Goal: Information Seeking & Learning: Check status

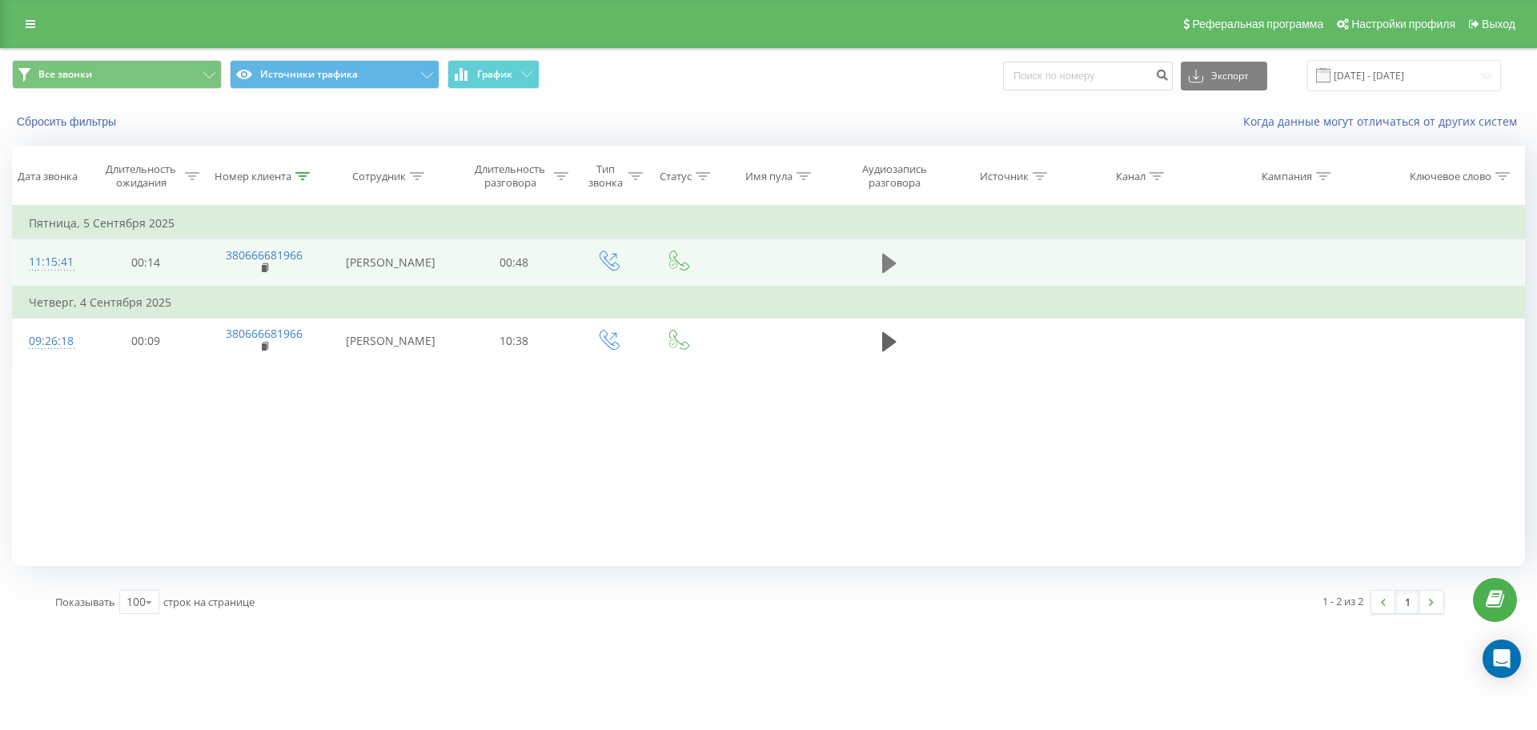
click at [884, 262] on icon at bounding box center [889, 263] width 14 height 19
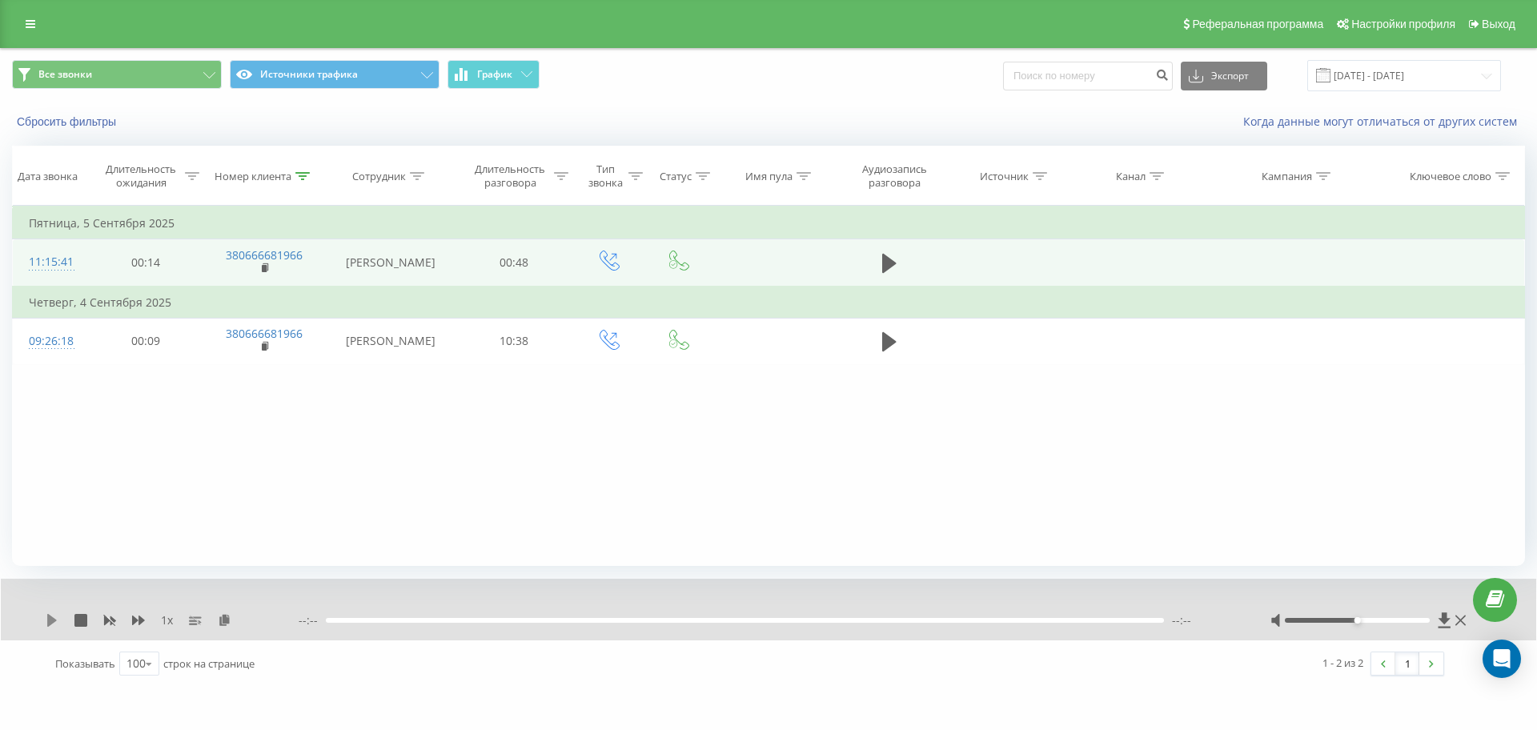
click at [48, 620] on icon at bounding box center [52, 620] width 10 height 13
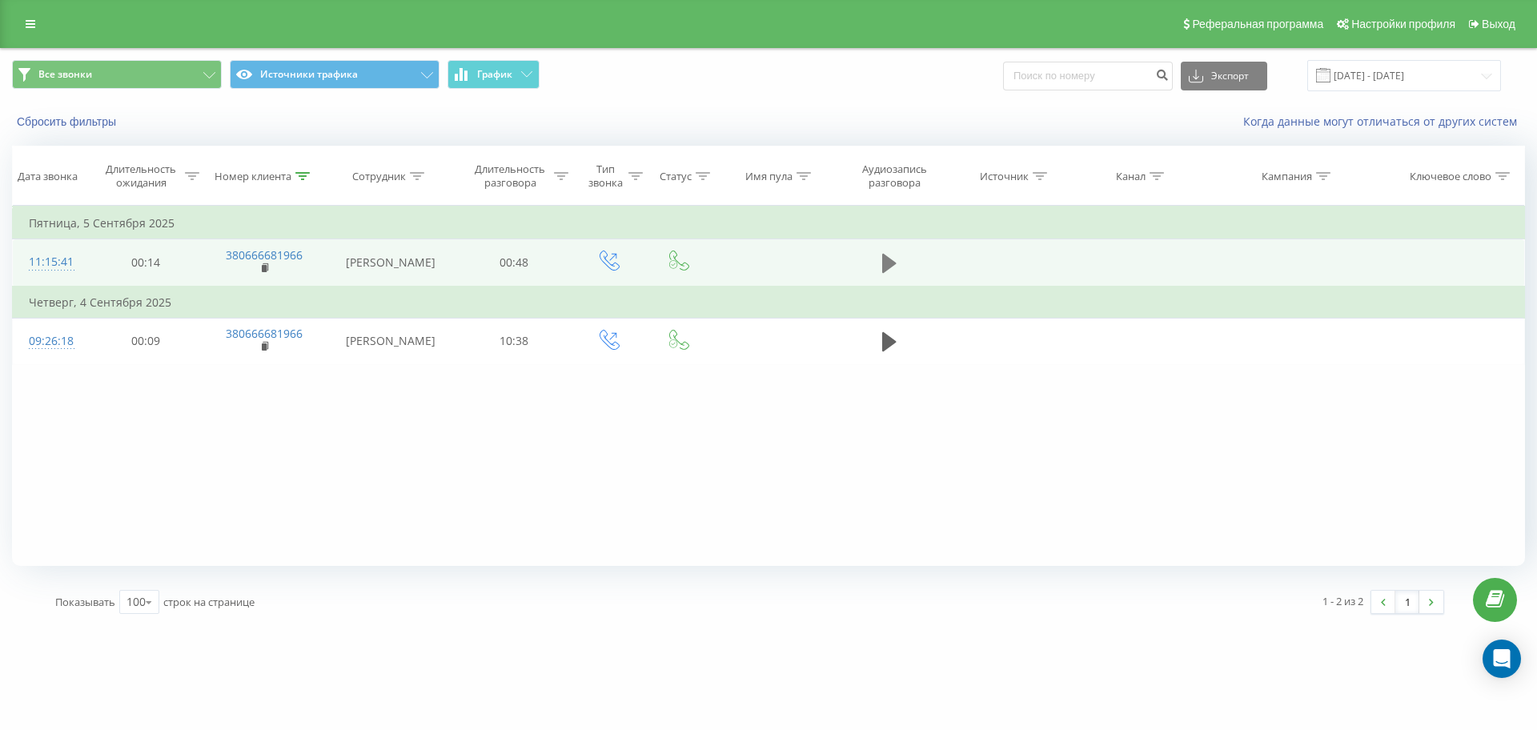
click at [897, 262] on button at bounding box center [889, 263] width 24 height 24
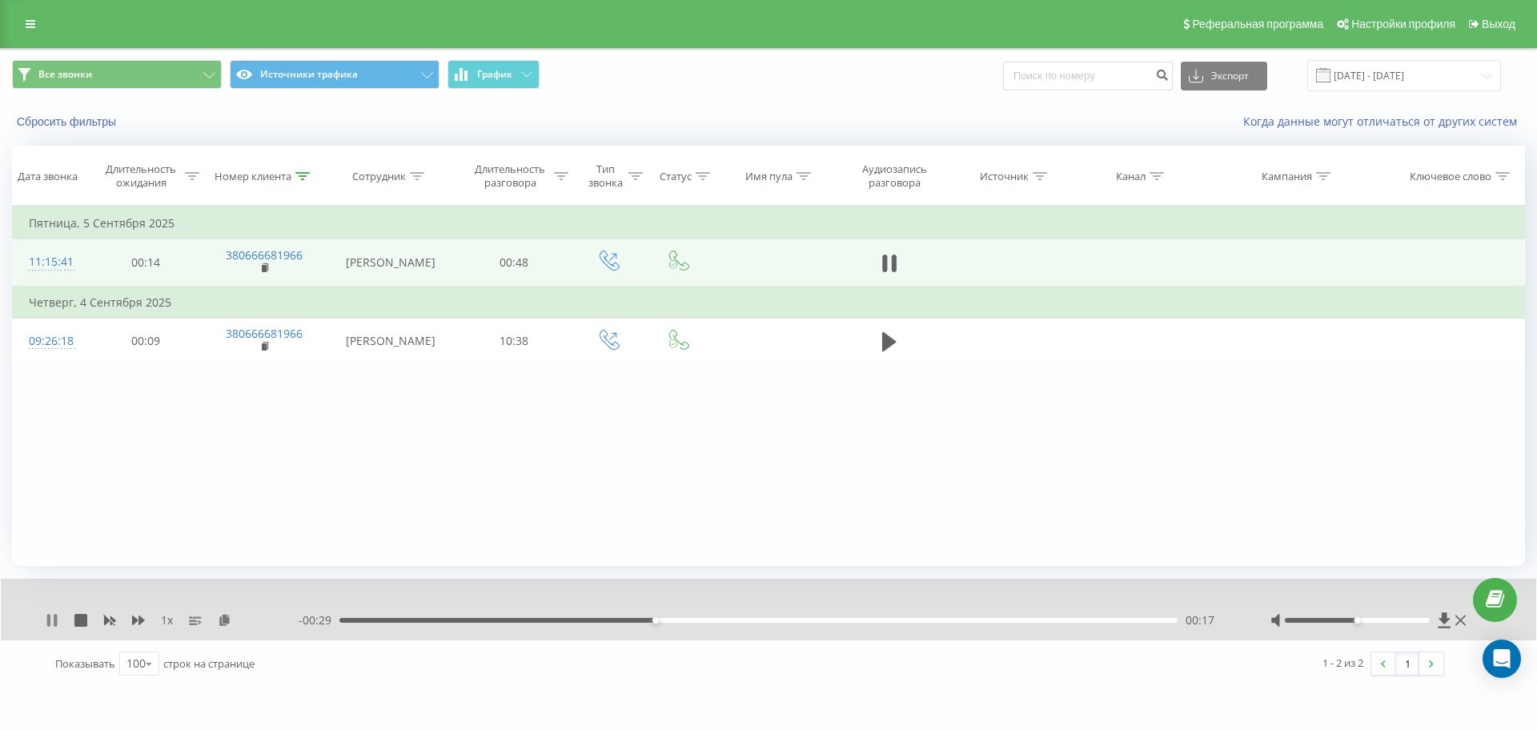
click at [48, 619] on icon at bounding box center [48, 620] width 3 height 13
click at [639, 618] on div "00:17" at bounding box center [758, 620] width 838 height 5
click at [224, 619] on icon at bounding box center [225, 619] width 14 height 11
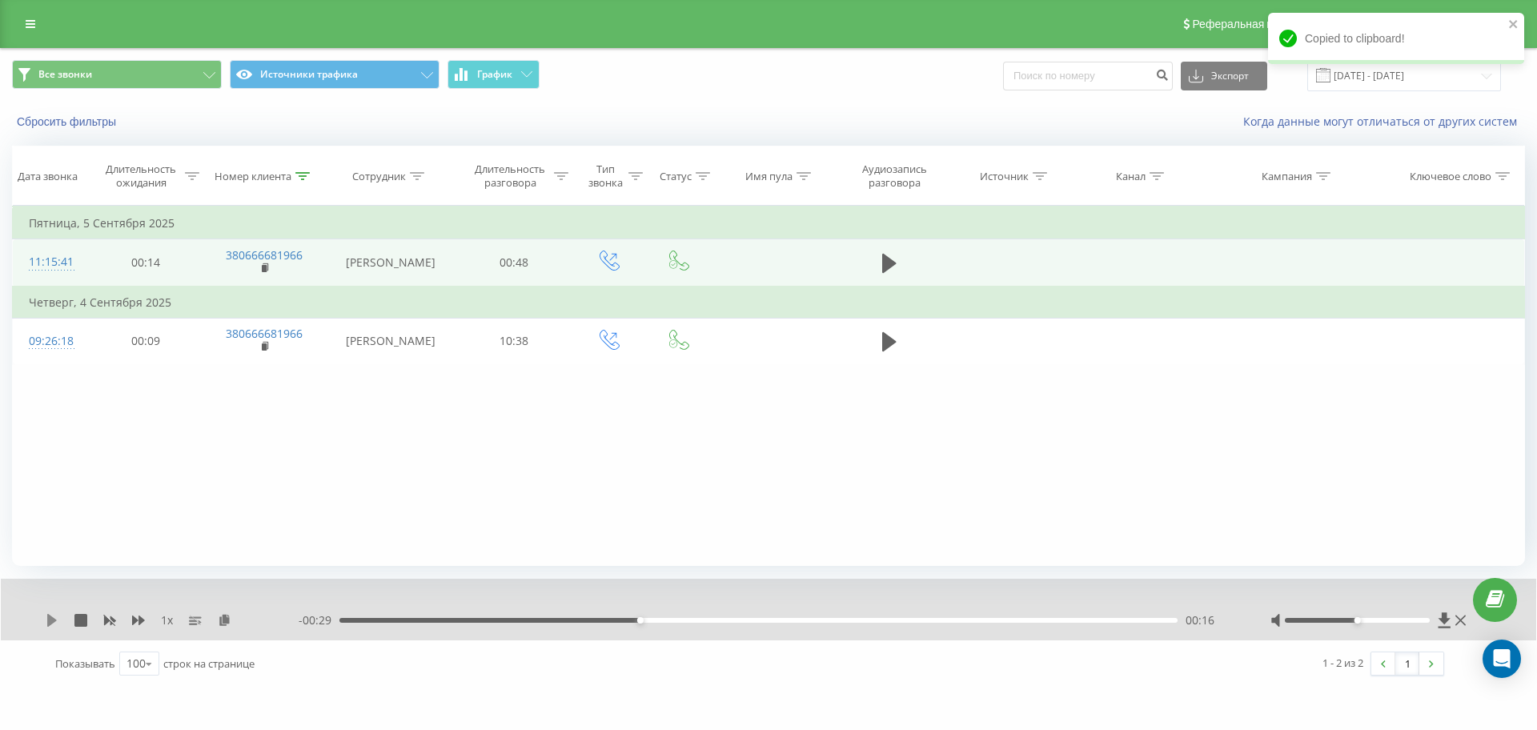
drag, startPoint x: 43, startPoint y: 615, endPoint x: 48, endPoint y: 622, distance: 8.7
click at [47, 619] on div "1 x - 00:29 00:16 00:16" at bounding box center [768, 610] width 1535 height 62
click at [50, 622] on icon at bounding box center [52, 620] width 10 height 13
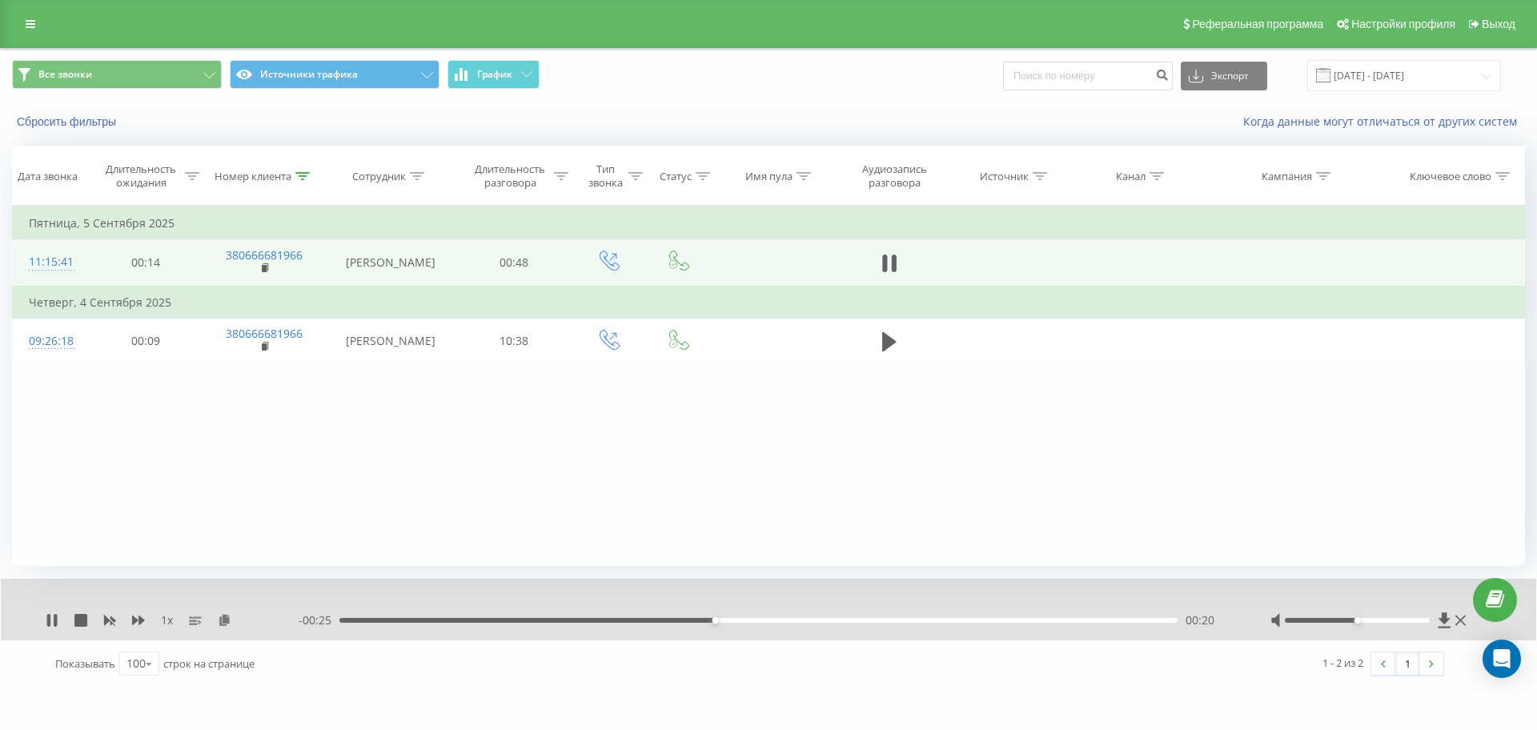
click at [551, 621] on div "00:20" at bounding box center [758, 620] width 838 height 5
click at [46, 616] on icon at bounding box center [52, 620] width 13 height 13
click at [47, 618] on icon at bounding box center [52, 620] width 13 height 13
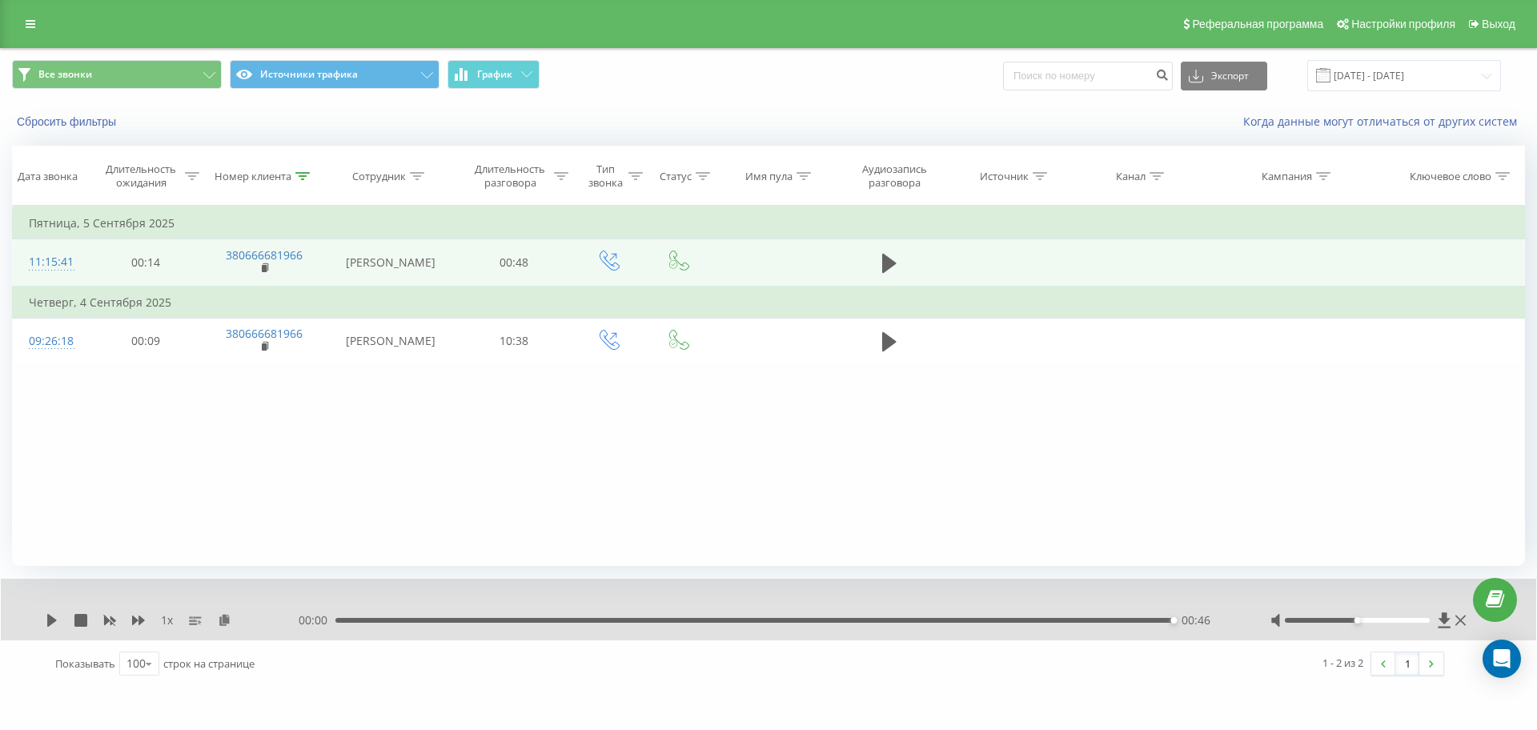
click at [736, 619] on div "00:46" at bounding box center [754, 620] width 838 height 5
click at [55, 619] on icon at bounding box center [52, 620] width 13 height 13
click at [297, 176] on icon at bounding box center [302, 176] width 14 height 8
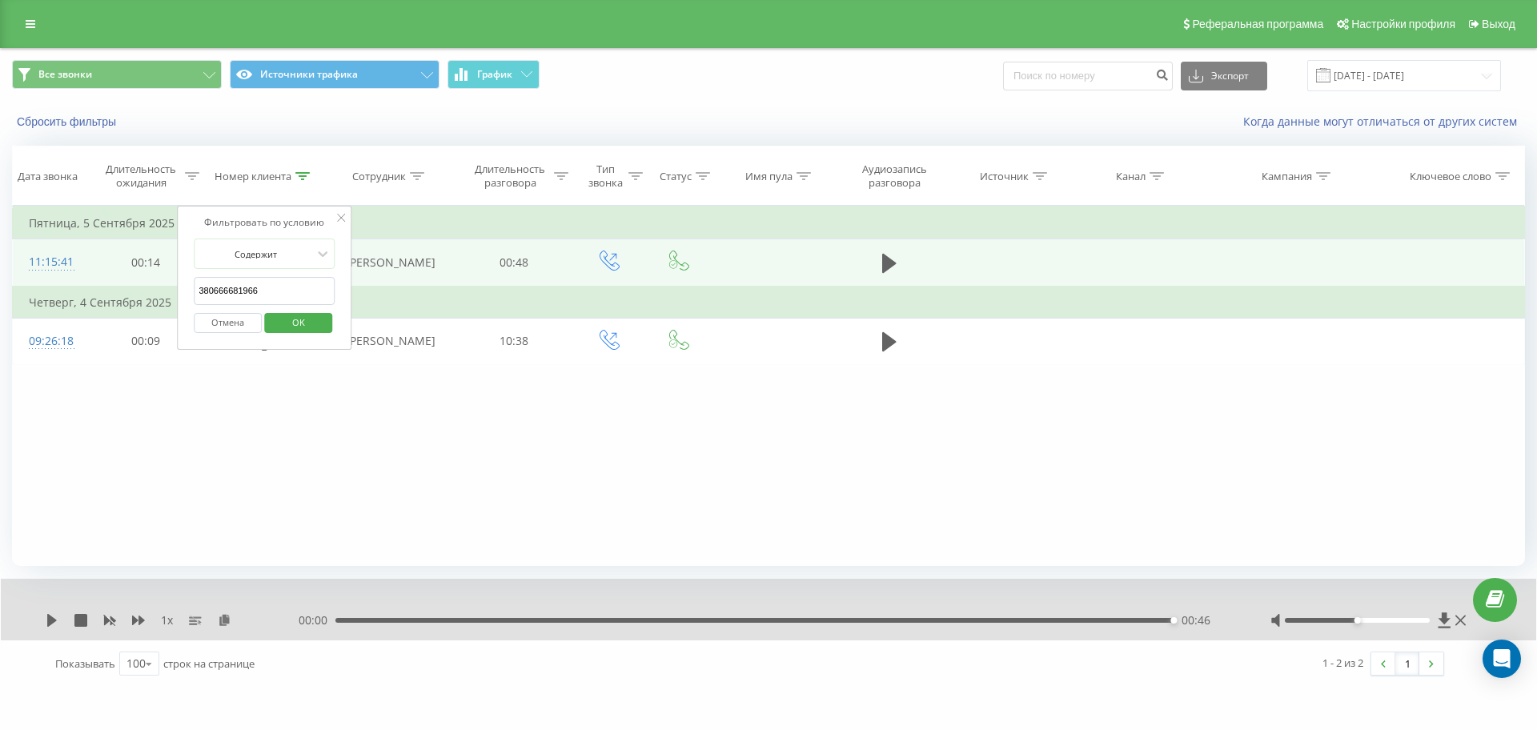
drag, startPoint x: 276, startPoint y: 293, endPoint x: 45, endPoint y: 298, distance: 231.3
click at [46, 298] on table "Фильтровать по условию Равно Отмена OK Фильтровать по условию Содержит 38066668…" at bounding box center [768, 285] width 1513 height 159
paste input "969422134"
click button "OK" at bounding box center [298, 323] width 68 height 20
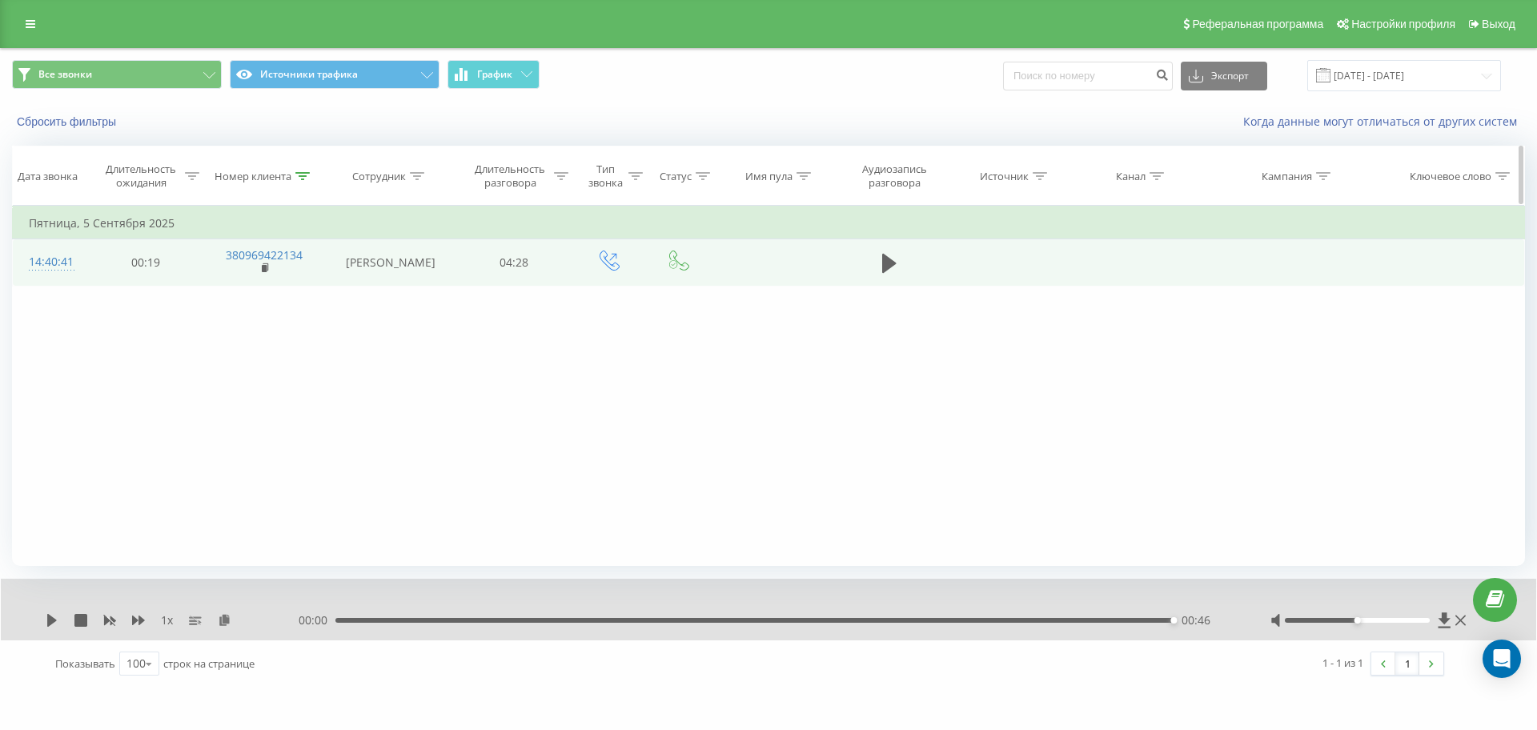
click at [303, 175] on icon at bounding box center [302, 176] width 14 height 8
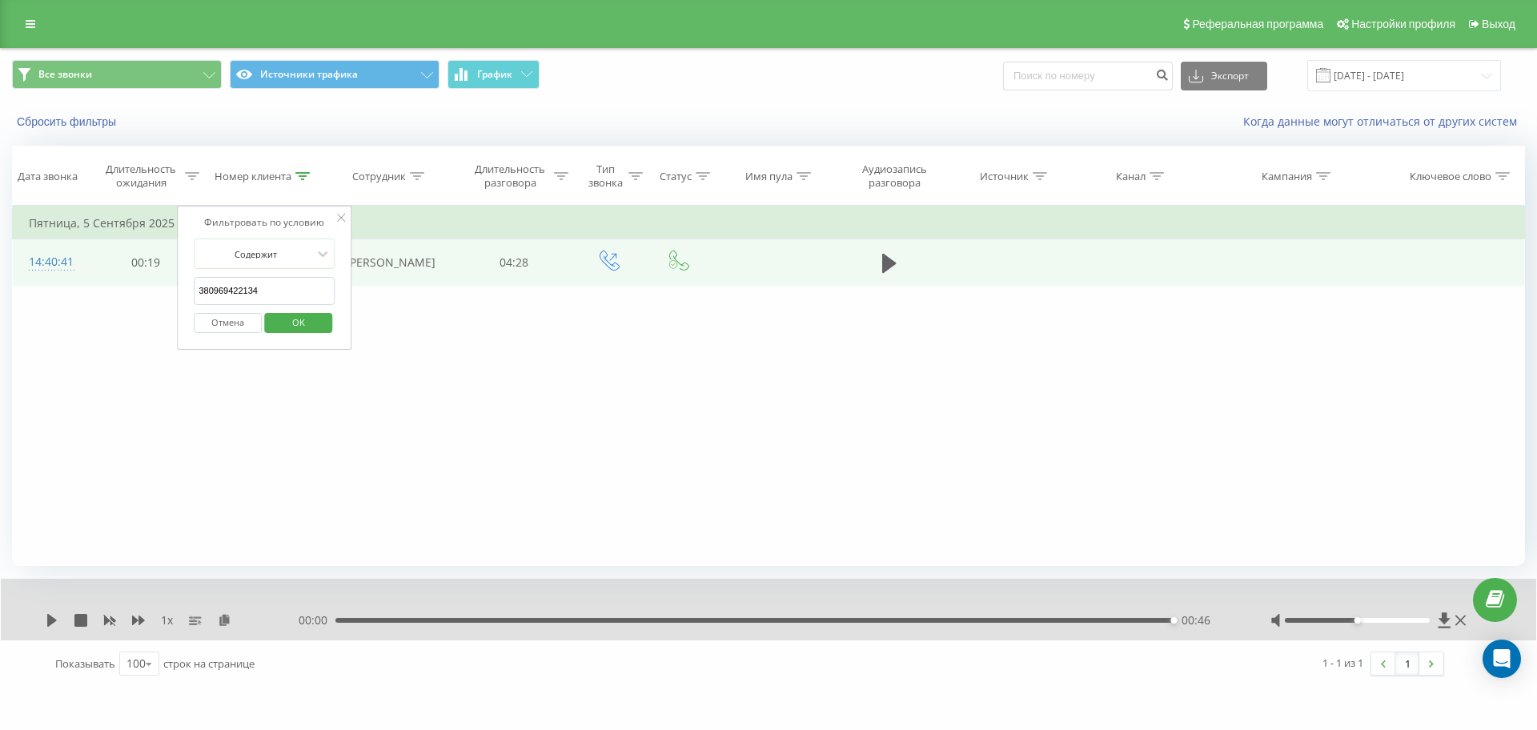
drag, startPoint x: 137, startPoint y: 288, endPoint x: 77, endPoint y: 285, distance: 60.1
click at [93, 285] on table "Фильтровать по условию Равно Отмена OK Фильтровать по условию Содержит 38096942…" at bounding box center [768, 246] width 1513 height 80
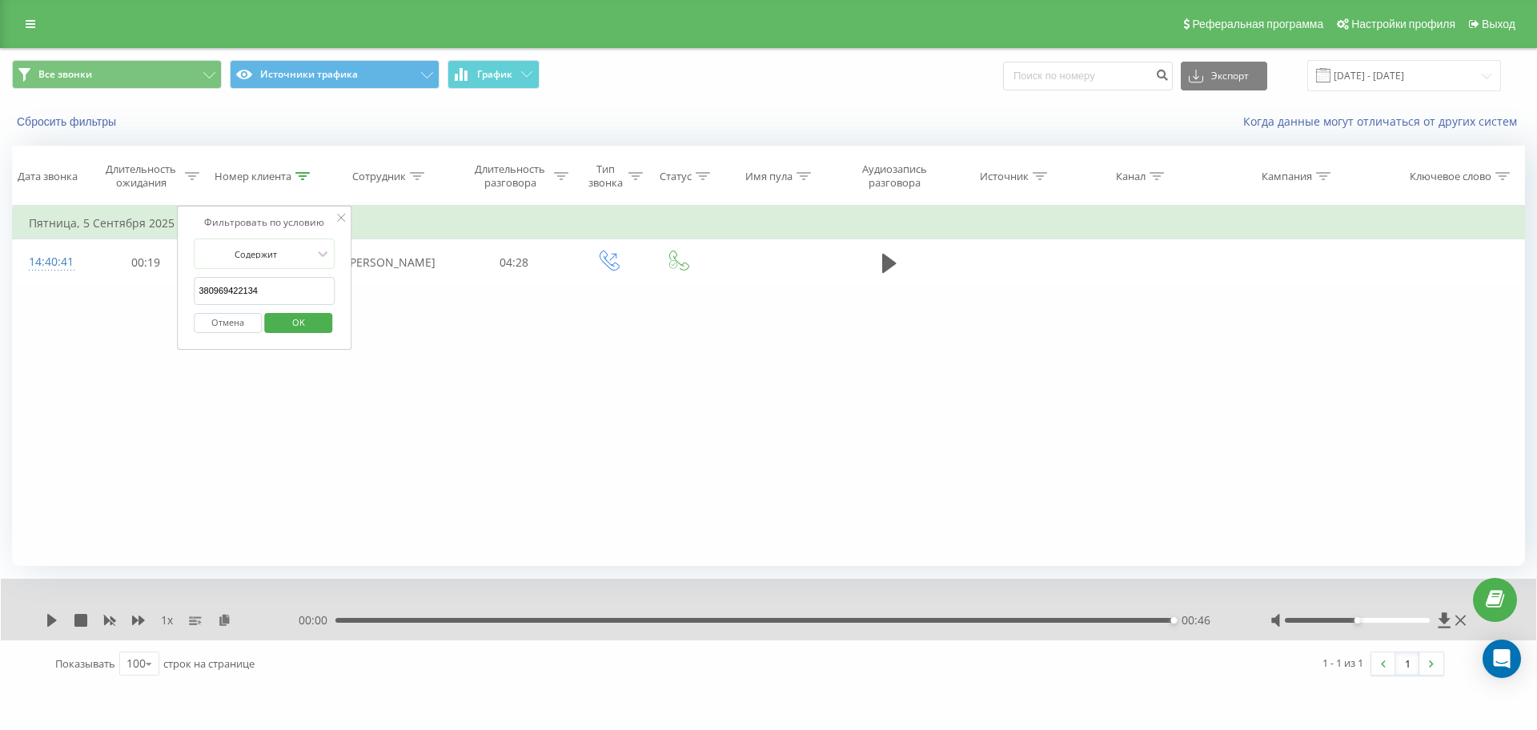
paste input "67975560"
click button "OK" at bounding box center [298, 323] width 68 height 20
click at [315, 174] on div "Номер клиента" at bounding box center [265, 177] width 122 height 14
drag, startPoint x: 297, startPoint y: 285, endPoint x: 10, endPoint y: 298, distance: 286.8
click at [10, 298] on div "Все звонки Источники трафика График Экспорт .csv .xls .xlsx 01.08.2025 - 19.09.…" at bounding box center [768, 367] width 1537 height 639
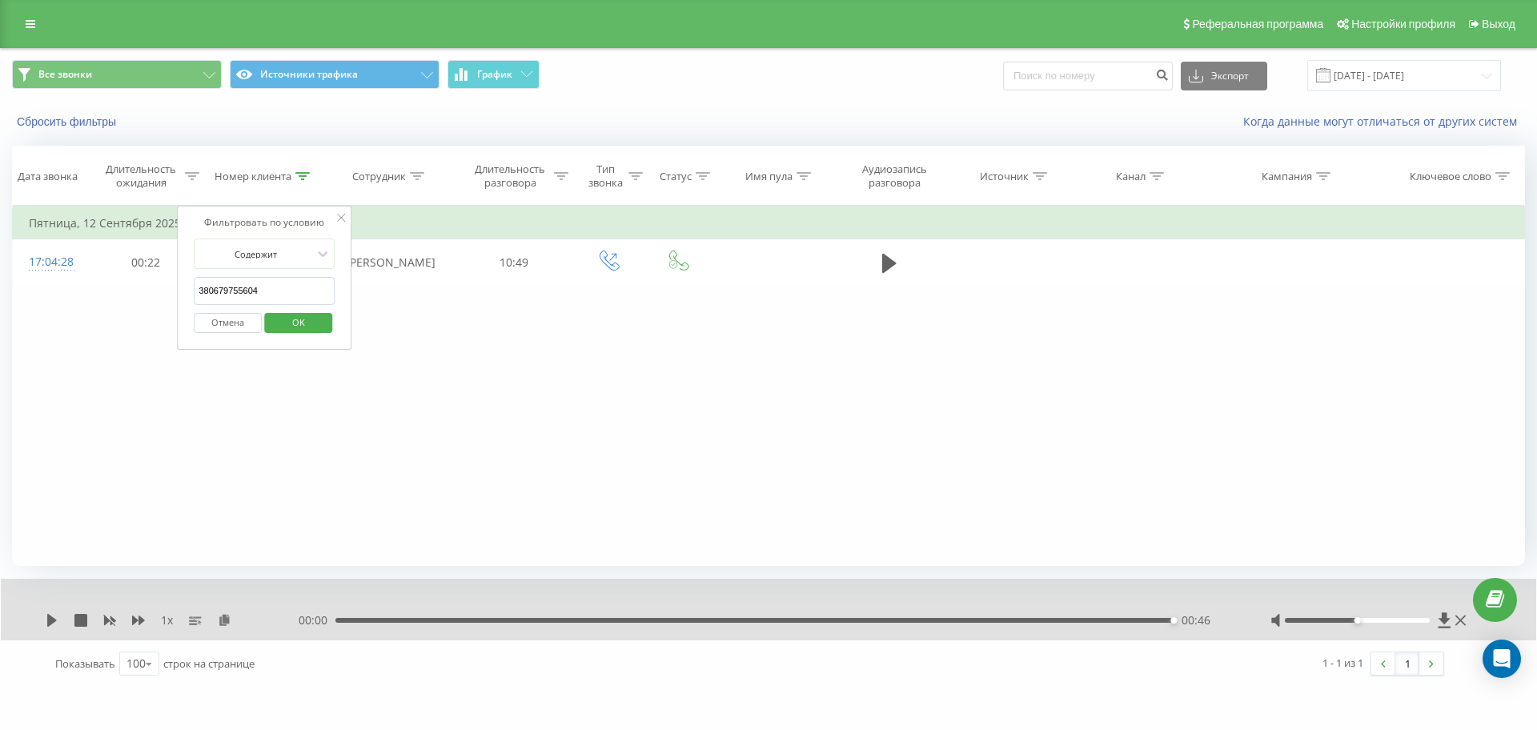
paste input "2268753"
click button "OK" at bounding box center [298, 323] width 68 height 20
click at [302, 170] on div at bounding box center [302, 177] width 14 height 14
drag, startPoint x: 270, startPoint y: 295, endPoint x: 0, endPoint y: 296, distance: 269.7
click at [0, 297] on div "Все звонки Источники трафика График Экспорт .csv .xls .xlsx 01.08.2025 - 19.09.…" at bounding box center [768, 367] width 1537 height 639
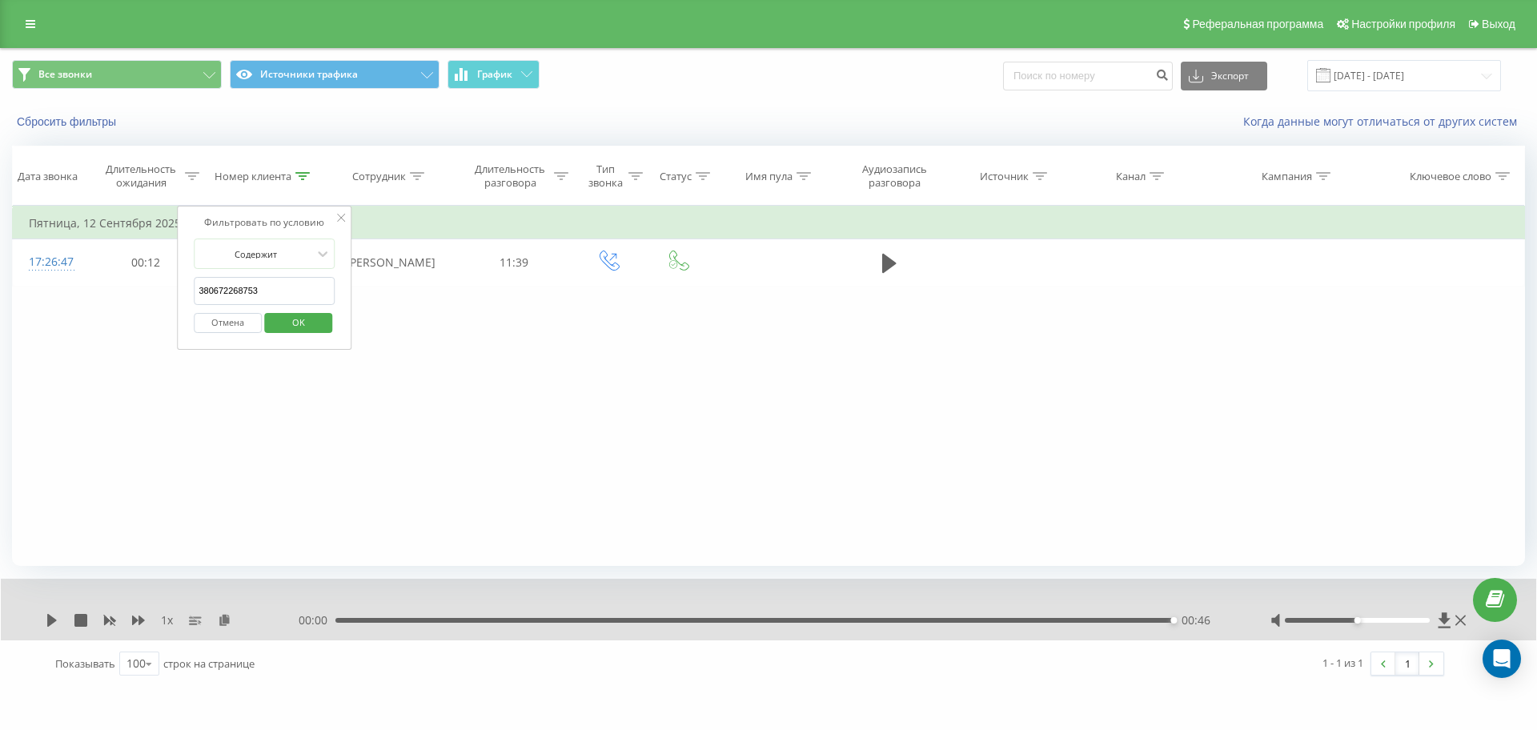
paste input "63971910"
click button "OK" at bounding box center [298, 323] width 68 height 20
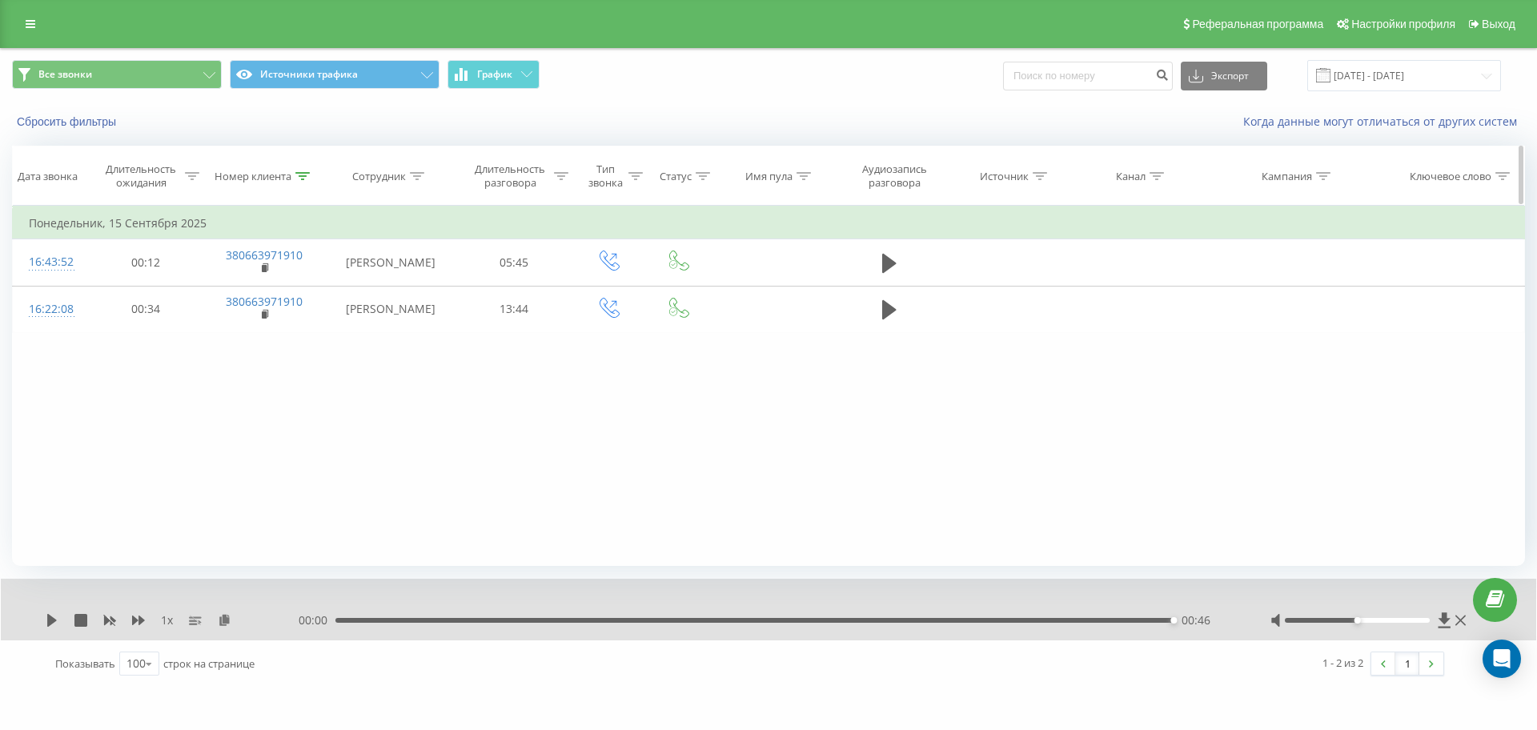
click at [307, 174] on icon at bounding box center [302, 176] width 14 height 8
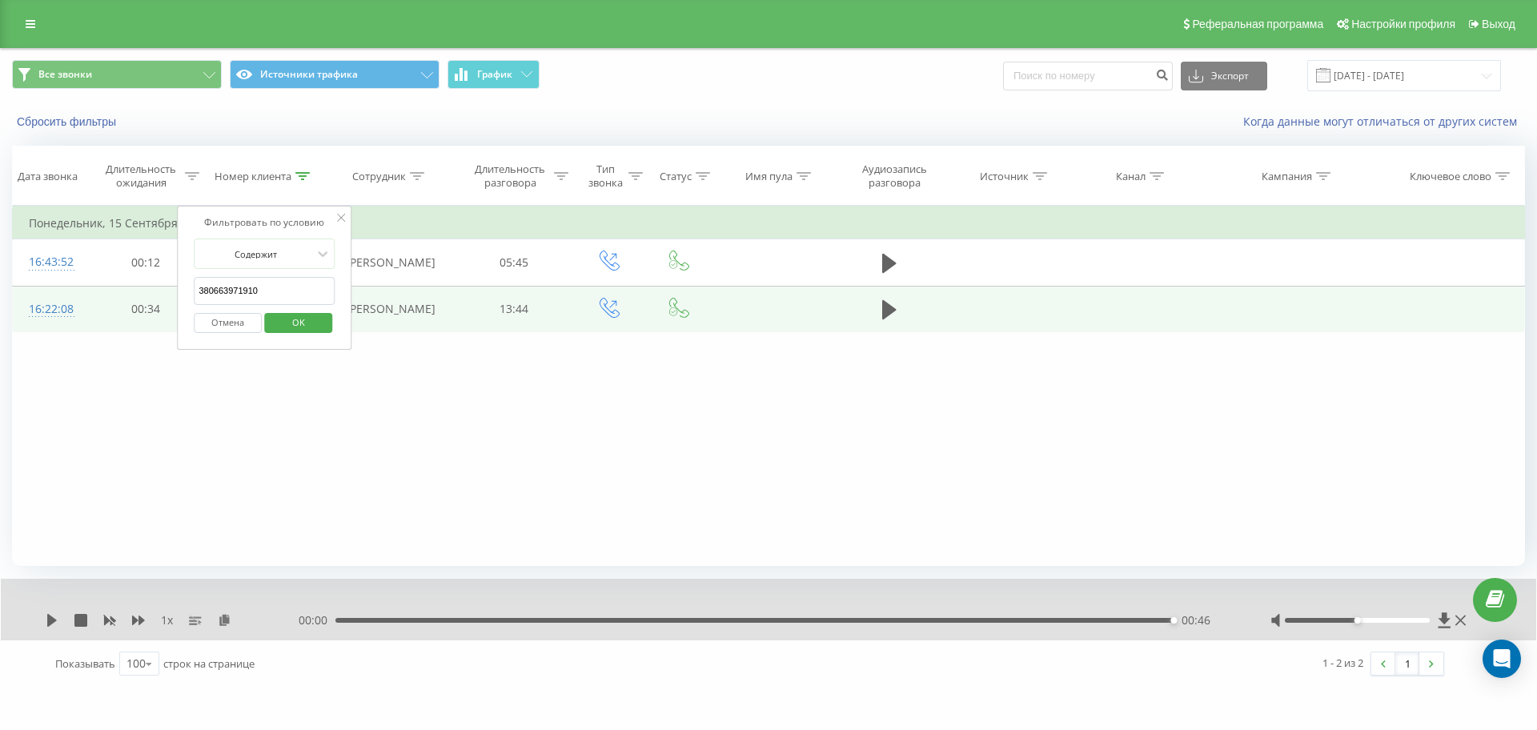
drag, startPoint x: 167, startPoint y: 299, endPoint x: 110, endPoint y: 299, distance: 57.6
click at [111, 299] on table "Фильтровать по условию Равно Отмена OK Фильтровать по условию Содержит 38066397…" at bounding box center [768, 269] width 1513 height 127
paste input "802765"
click button "OK" at bounding box center [298, 323] width 68 height 20
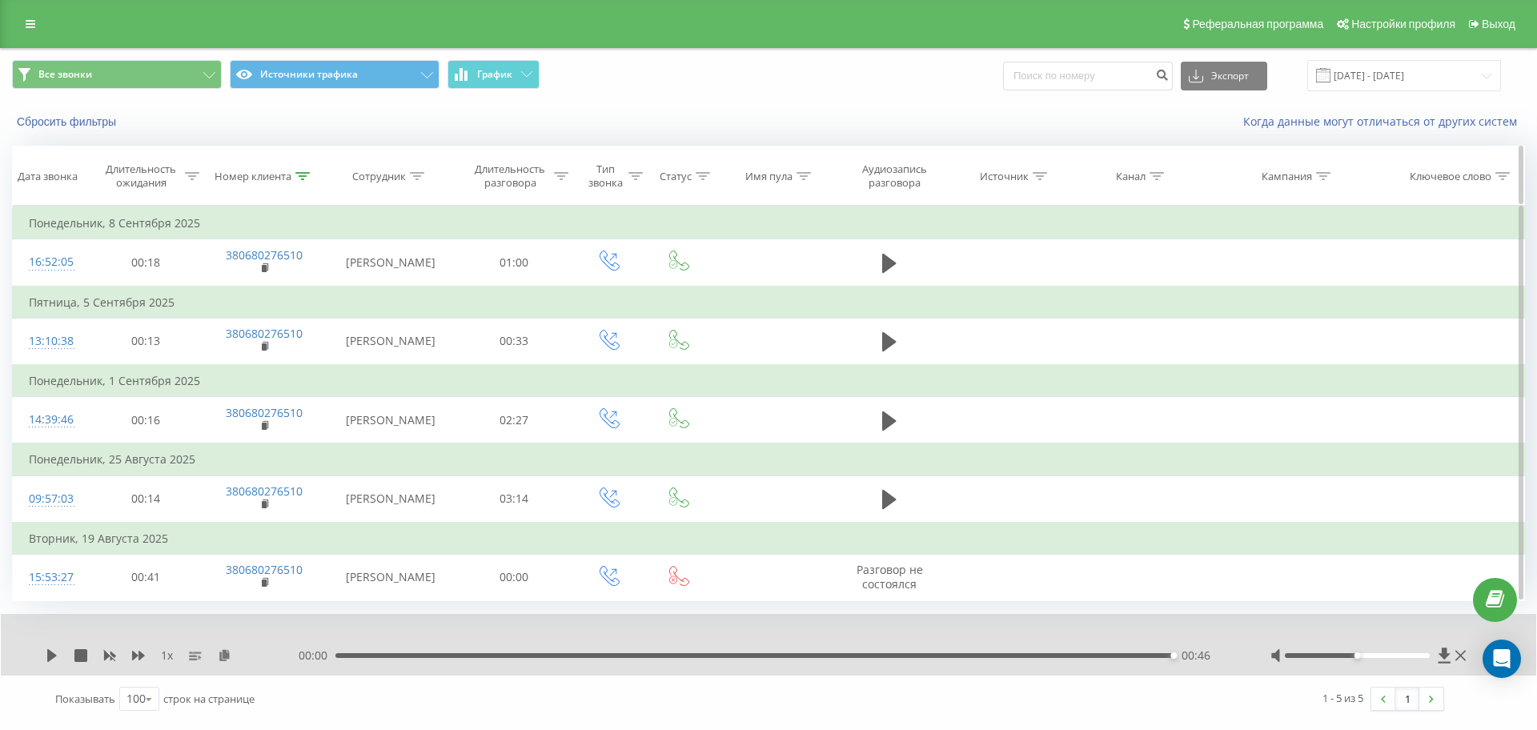
click at [305, 182] on div at bounding box center [302, 177] width 14 height 14
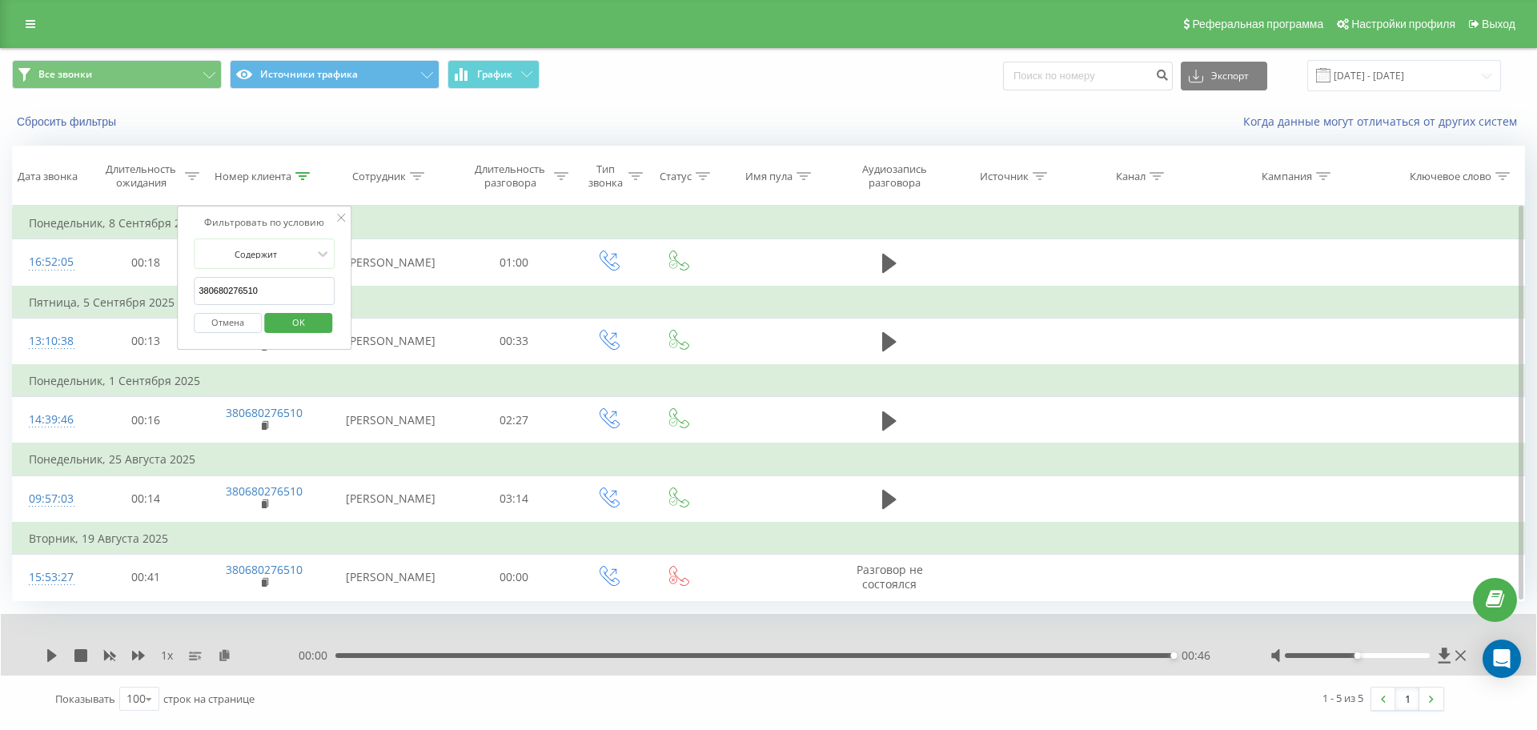
drag, startPoint x: 95, startPoint y: 290, endPoint x: 77, endPoint y: 287, distance: 18.6
click at [78, 287] on table "Фильтровать по условию Равно Отмена OK Фильтровать по условию Содержит 38068027…" at bounding box center [768, 403] width 1513 height 395
paste input "71938957"
click button "OK" at bounding box center [298, 323] width 68 height 20
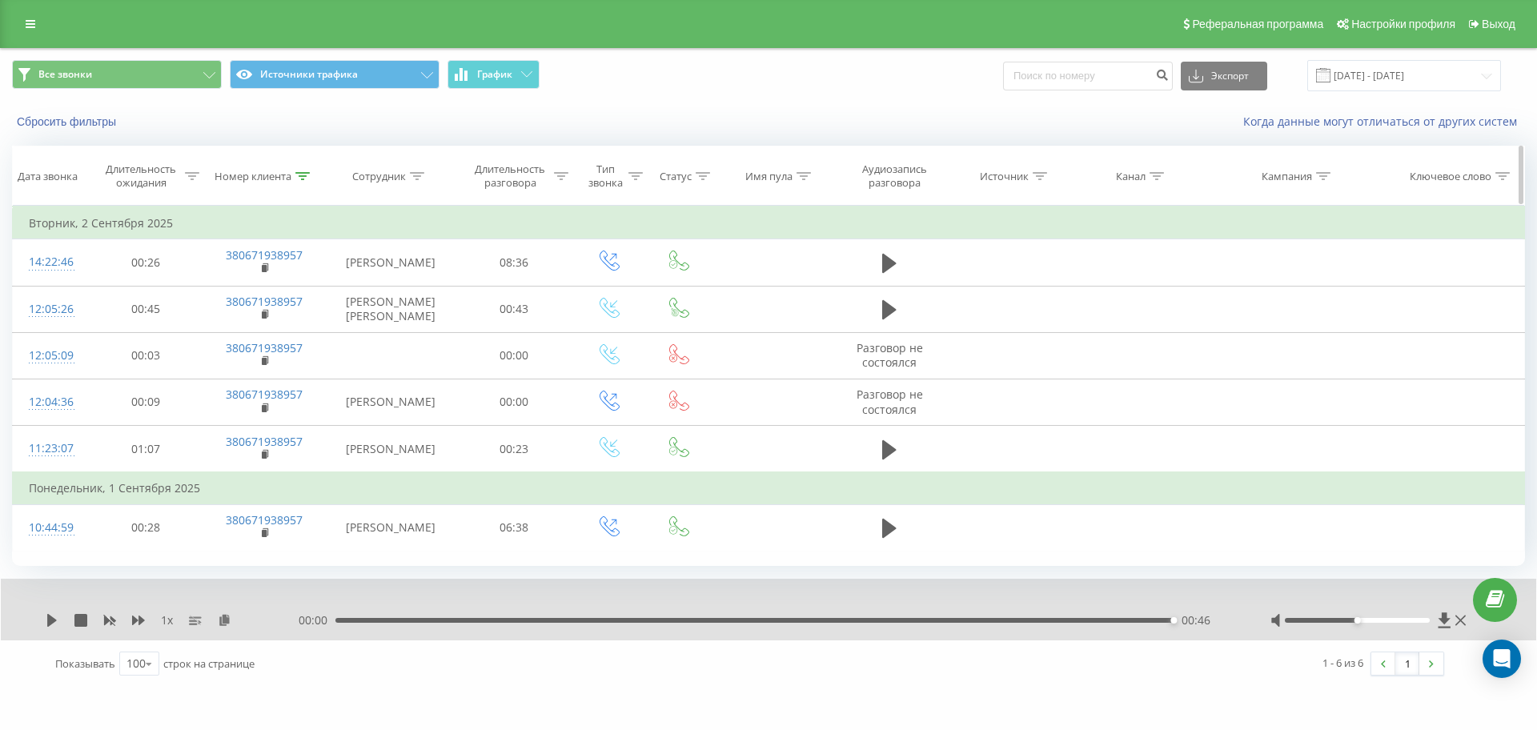
click at [311, 174] on div "Номер клиента" at bounding box center [265, 177] width 122 height 14
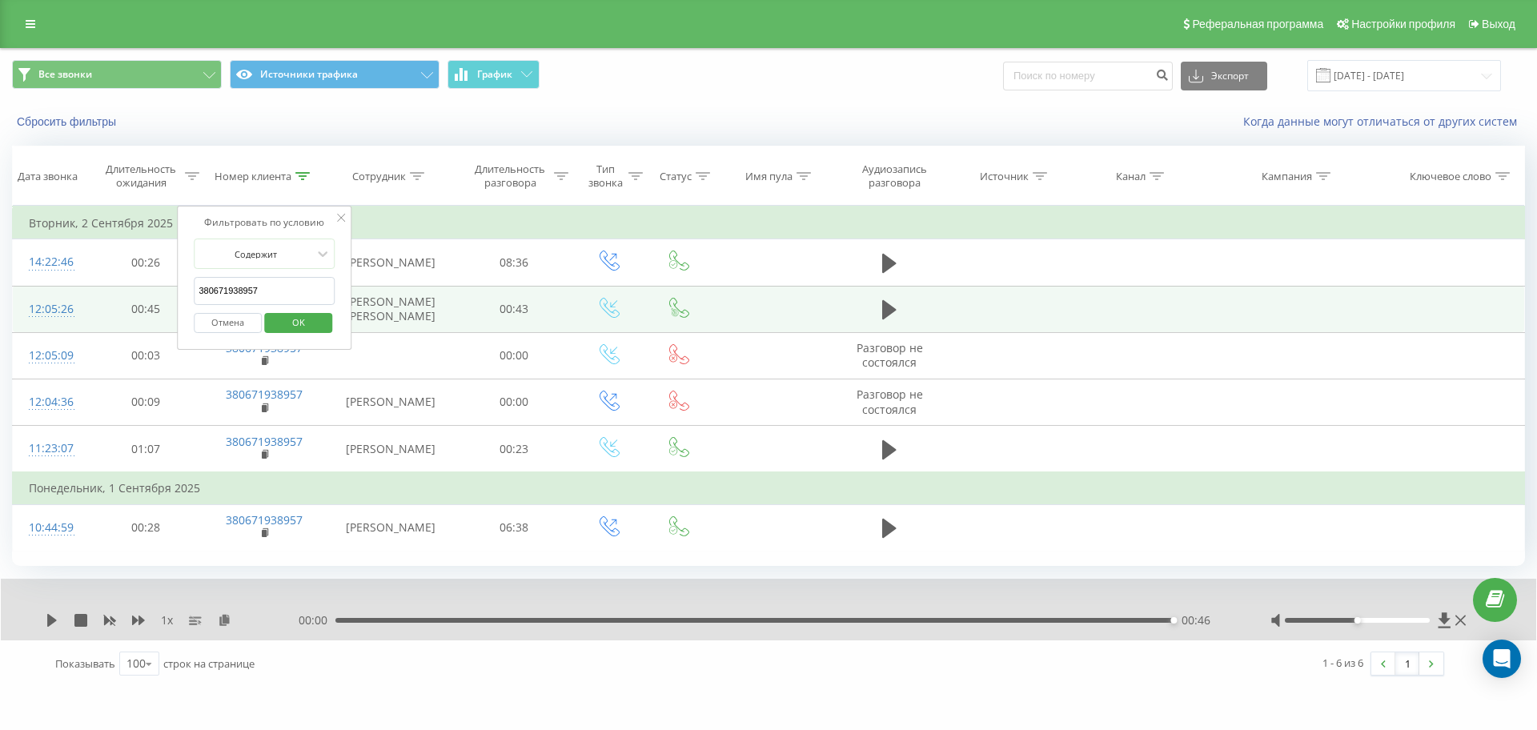
drag, startPoint x: 244, startPoint y: 291, endPoint x: 86, endPoint y: 295, distance: 157.7
click at [96, 294] on table "Фильтровать по условию Равно Отмена OK Фильтровать по условию Содержит 38067193…" at bounding box center [768, 379] width 1513 height 346
paste input "500331464"
click button "OK" at bounding box center [298, 323] width 68 height 20
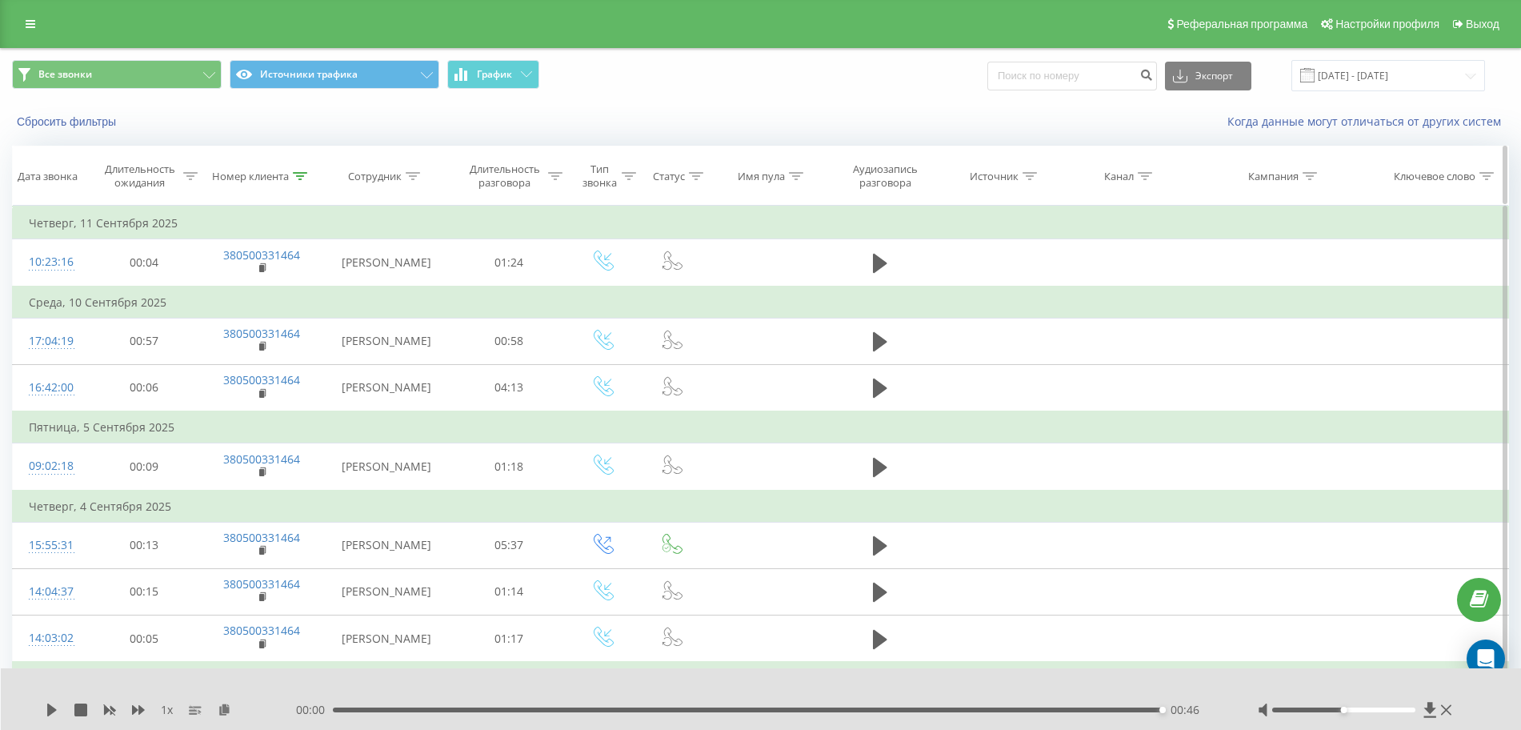
click at [301, 178] on icon at bounding box center [300, 176] width 14 height 8
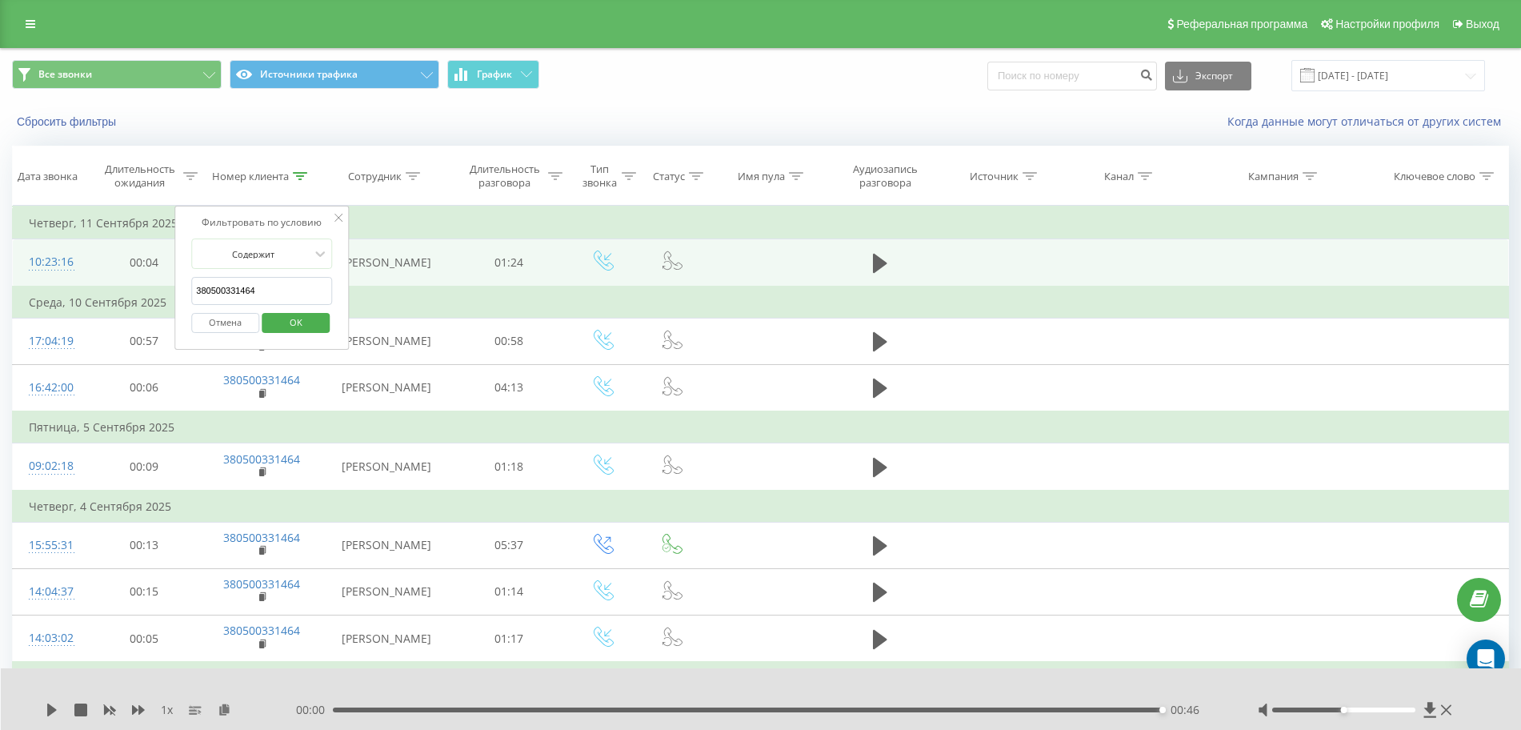
drag, startPoint x: 274, startPoint y: 287, endPoint x: 39, endPoint y: 287, distance: 235.3
click at [39, 287] on table "Фильтровать по условию Равно Отмена OK Фильтровать по условию Содержит 38050033…" at bounding box center [760, 575] width 1497 height 739
paste input "983973975"
click button "OK" at bounding box center [296, 323] width 68 height 20
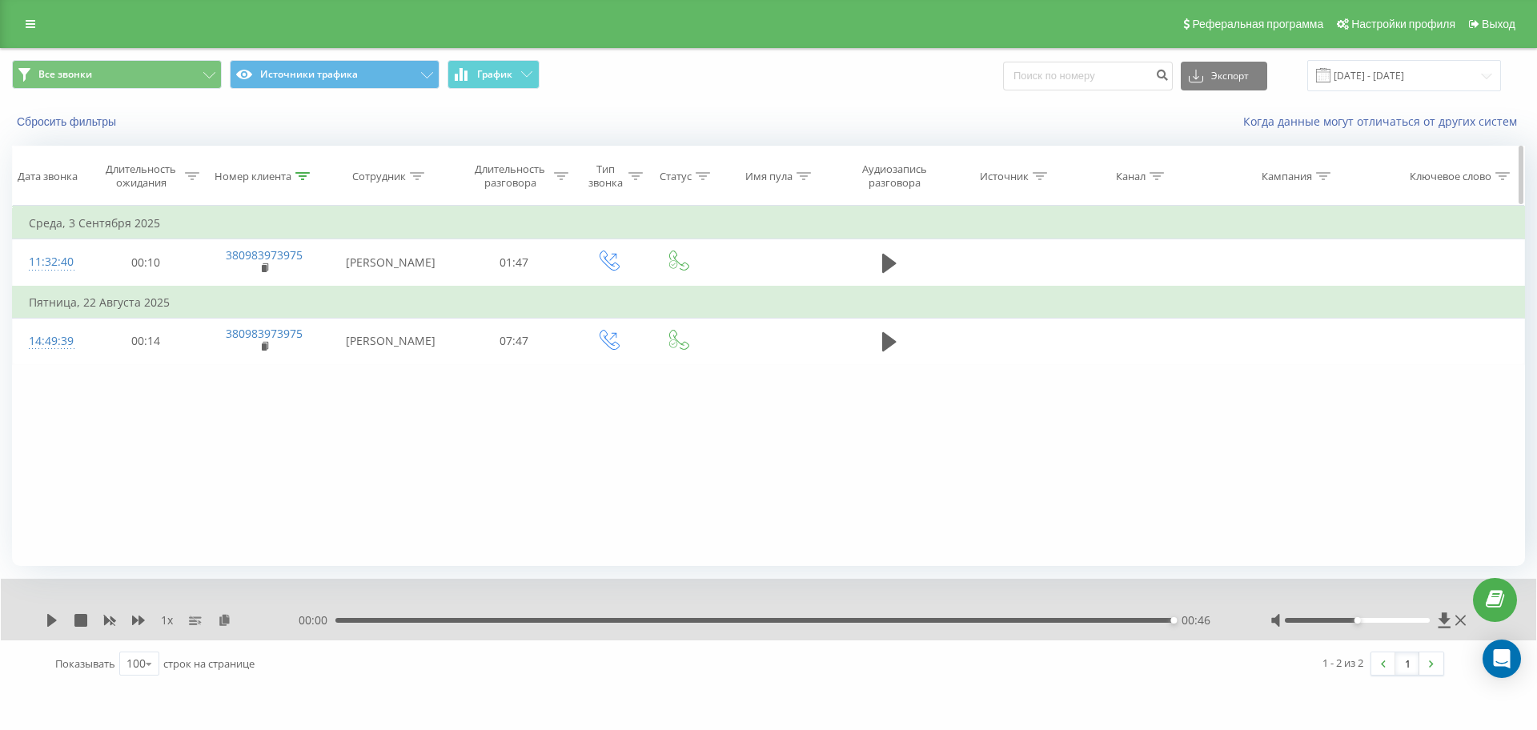
click at [299, 174] on icon at bounding box center [302, 176] width 14 height 8
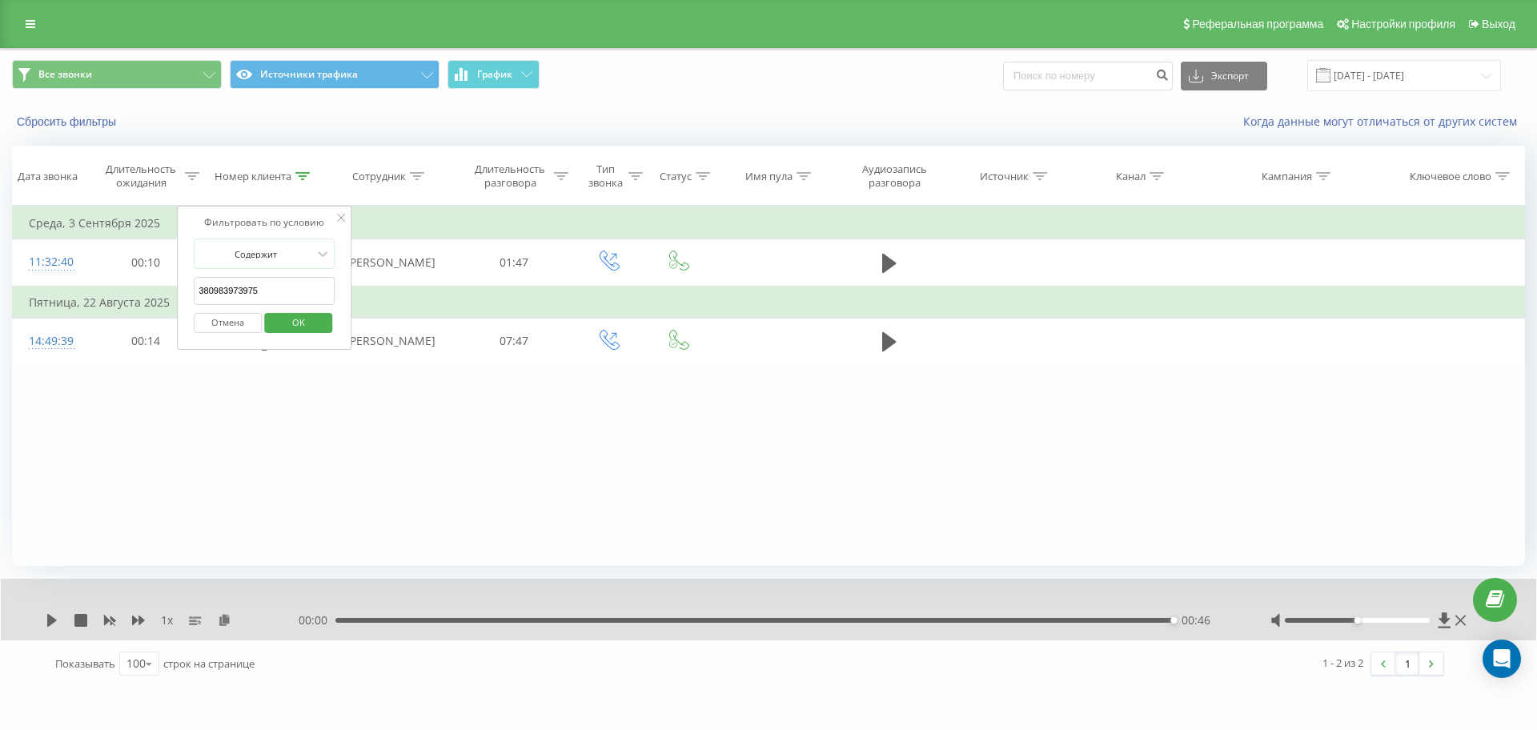
drag, startPoint x: 107, startPoint y: 293, endPoint x: 85, endPoint y: 294, distance: 22.4
click at [90, 294] on table "Фильтровать по условию Равно Отмена OK Фильтровать по условию Содержит 38098397…" at bounding box center [768, 285] width 1513 height 159
paste input "672442328"
click button "OK" at bounding box center [298, 323] width 68 height 20
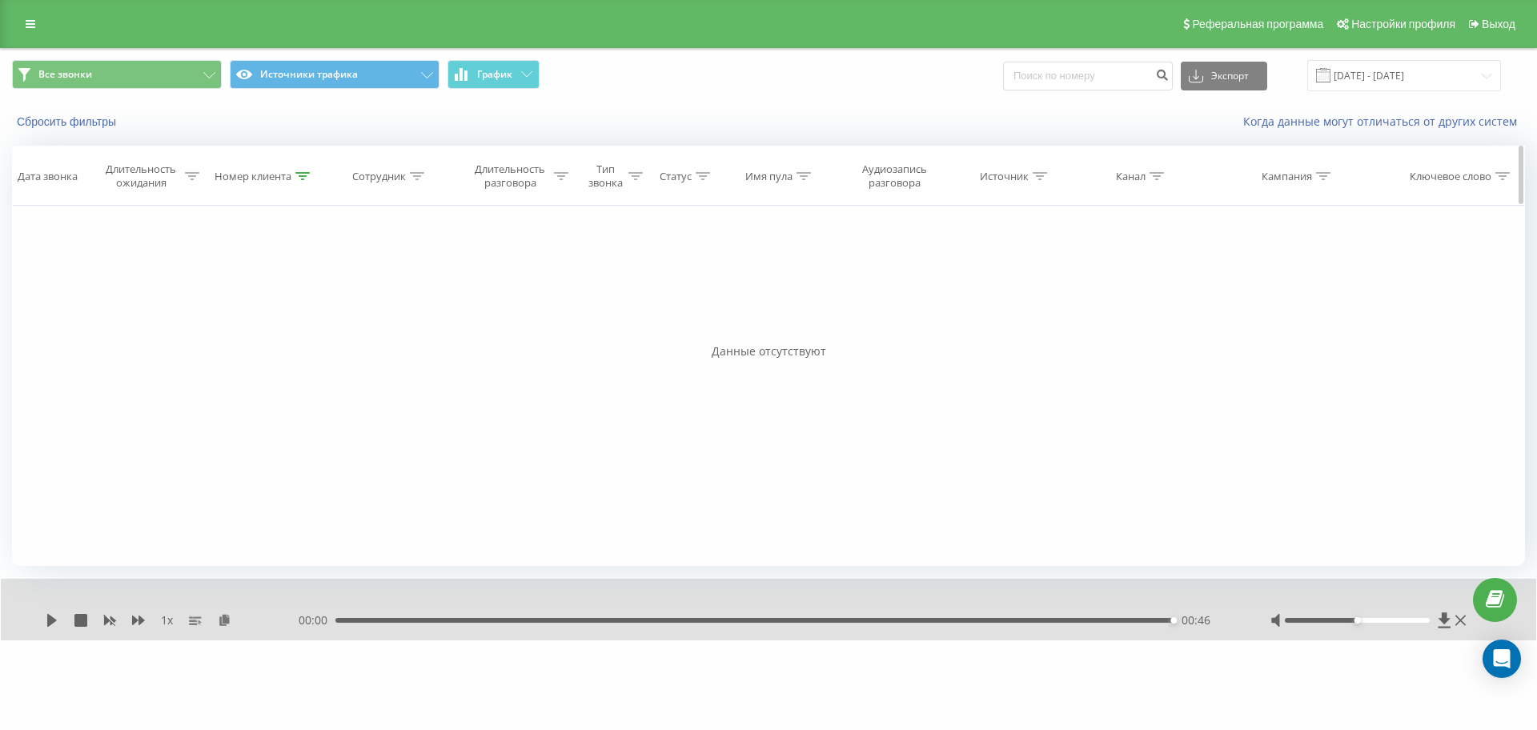
click at [298, 172] on icon at bounding box center [302, 176] width 14 height 8
drag, startPoint x: 280, startPoint y: 292, endPoint x: 238, endPoint y: 288, distance: 42.6
click at [236, 288] on input "3809672442328" at bounding box center [264, 291] width 141 height 28
click at [289, 292] on input "3809672442328" at bounding box center [264, 291] width 141 height 28
drag, startPoint x: 279, startPoint y: 291, endPoint x: 85, endPoint y: 295, distance: 194.5
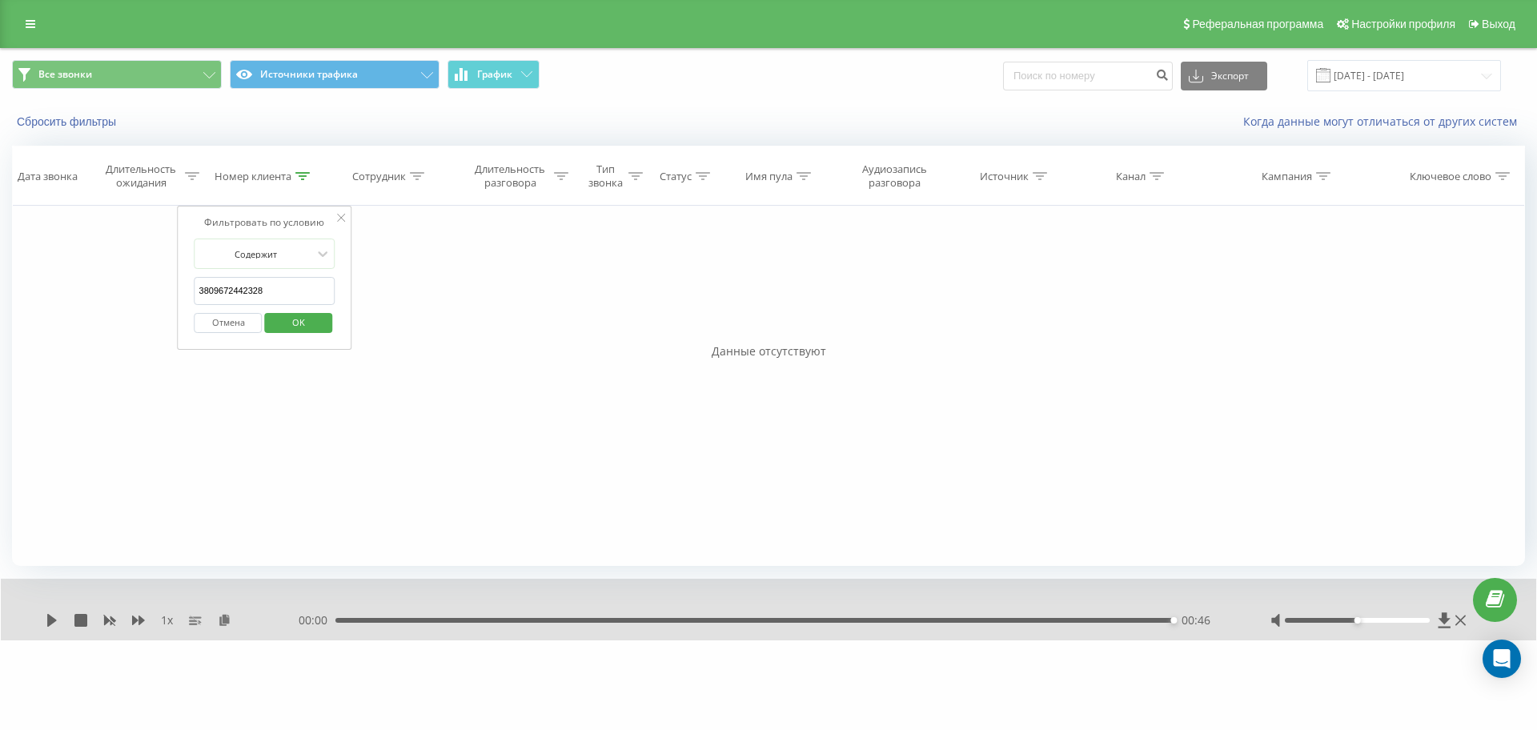
click at [104, 295] on div "Фильтровать по условию Равно Отмена OK Фильтровать по условию Содержит 38096724…" at bounding box center [768, 386] width 1513 height 360
paste input "73398560"
click button "OK" at bounding box center [298, 323] width 68 height 20
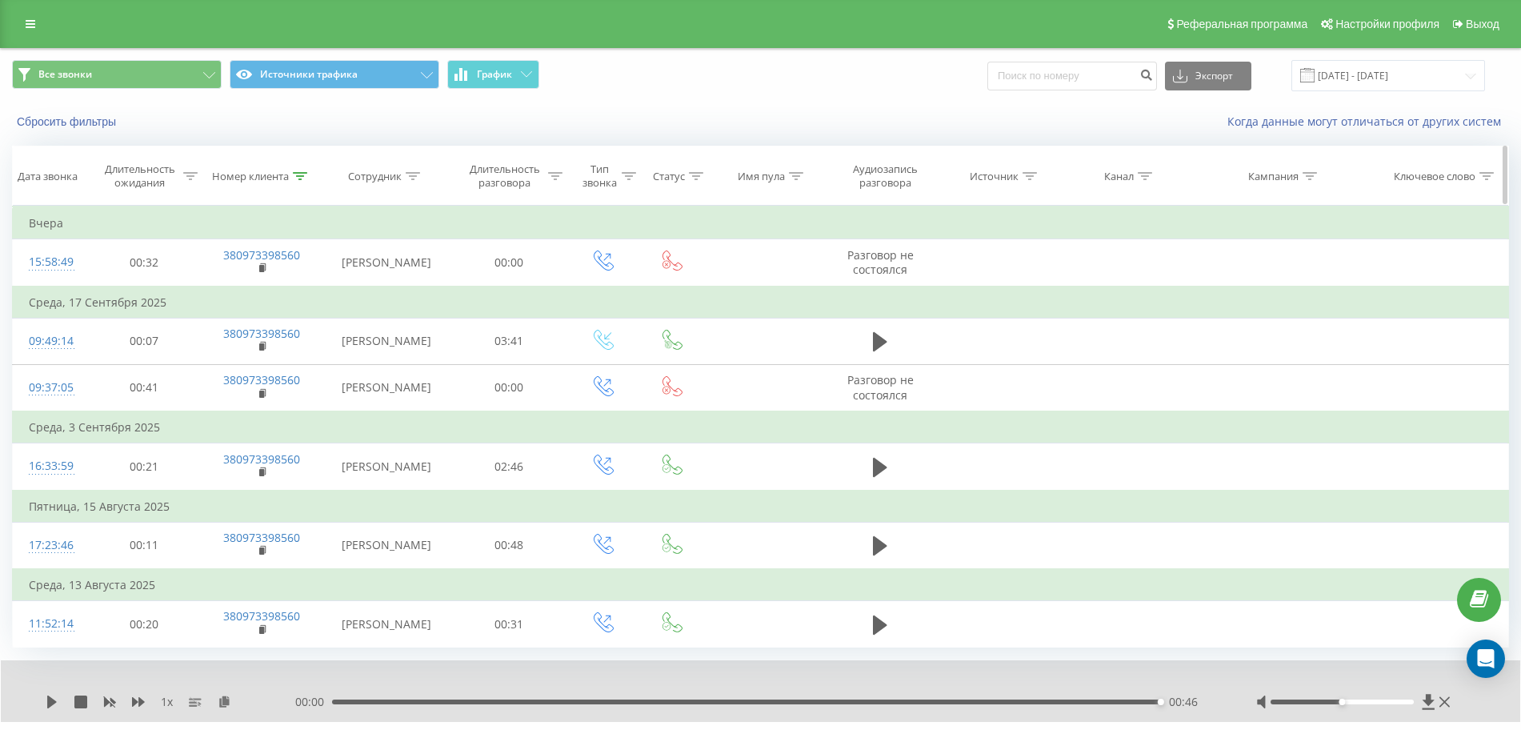
click at [294, 174] on icon at bounding box center [300, 176] width 14 height 8
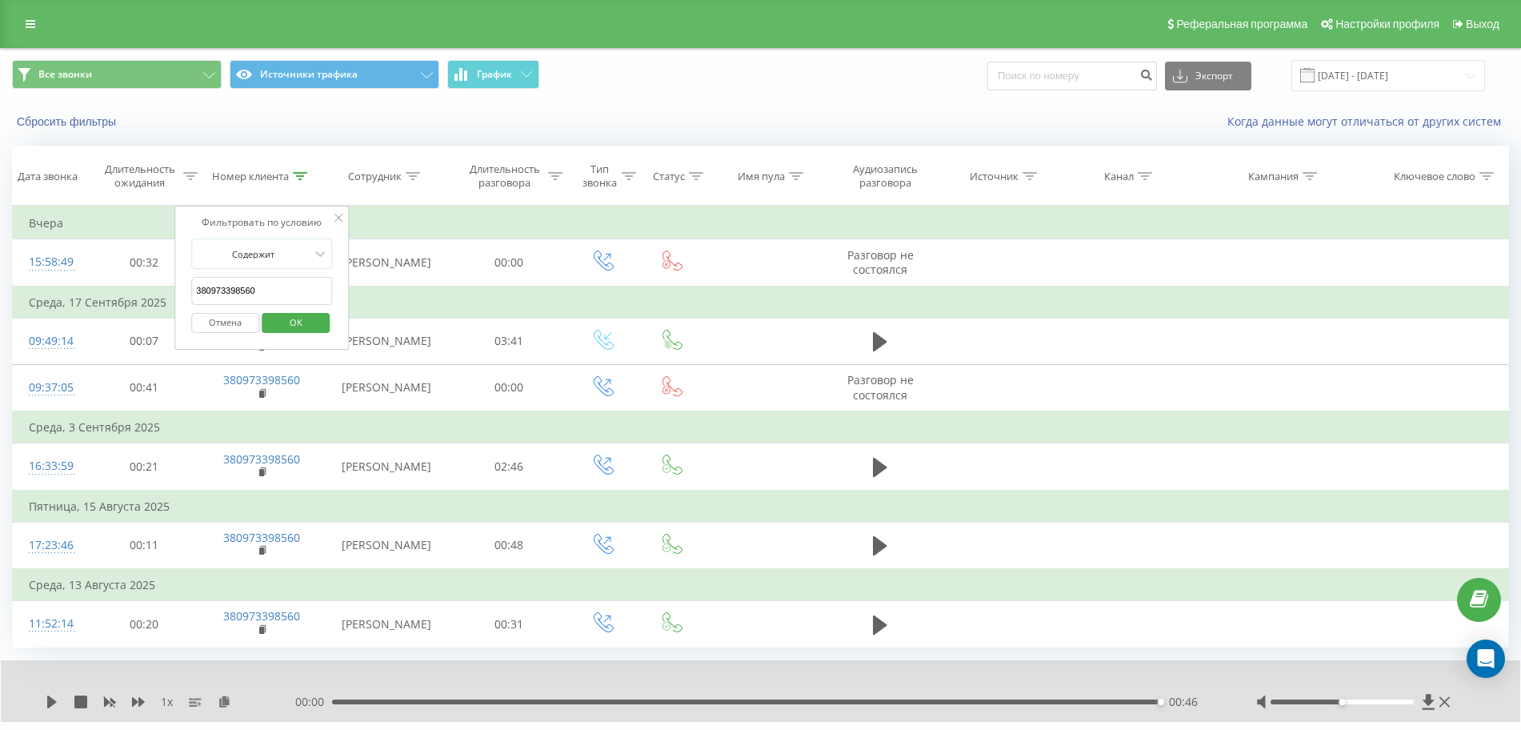
drag, startPoint x: 263, startPoint y: 301, endPoint x: 5, endPoint y: 300, distance: 258.5
click at [6, 300] on div "Все звонки Источники трафика График Экспорт .csv .xls .xlsx 01.08.2025 - 19.09.…" at bounding box center [760, 408] width 1521 height 721
paste input "64074733"
click button "OK" at bounding box center [296, 323] width 68 height 20
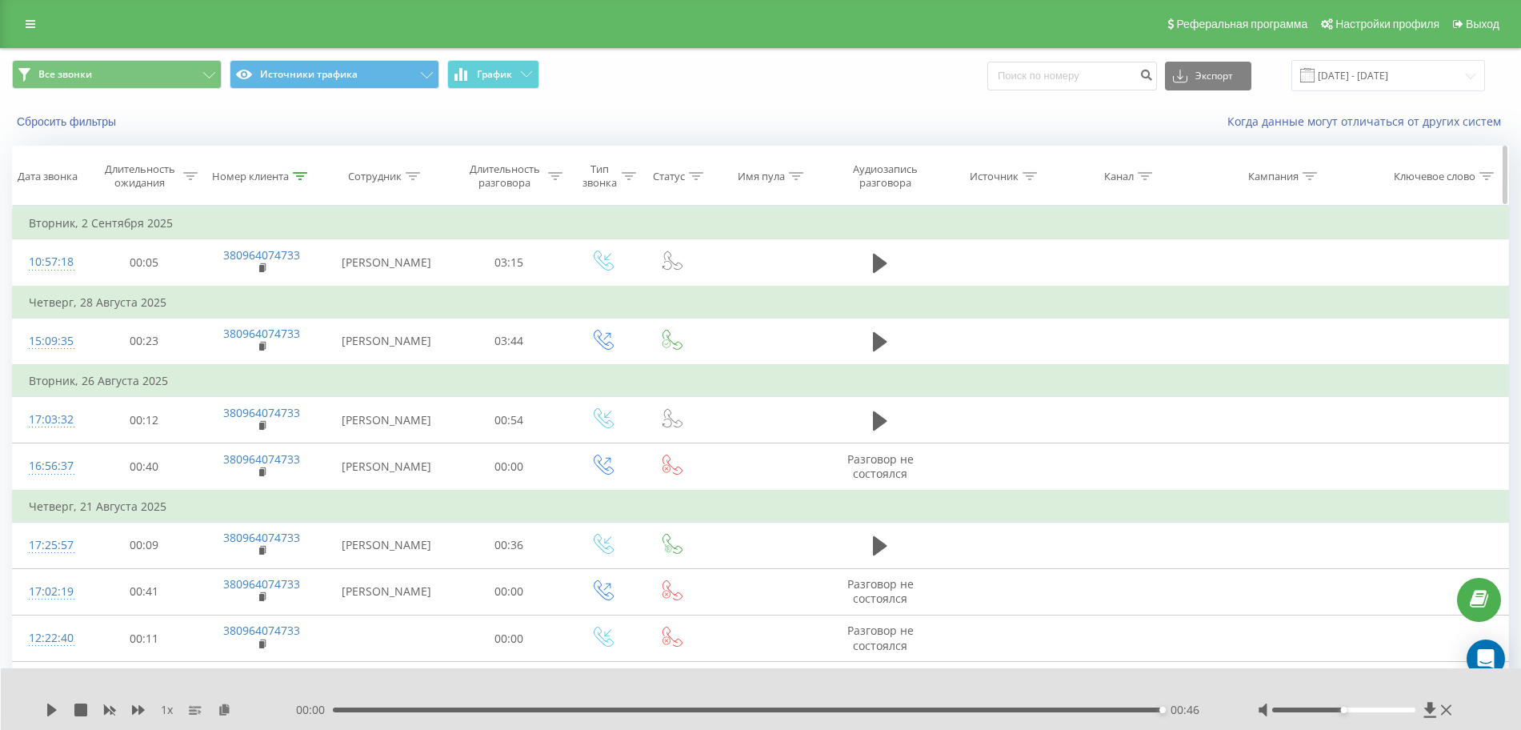
click at [300, 185] on th "Номер клиента" at bounding box center [262, 175] width 120 height 59
drag, startPoint x: 299, startPoint y: 174, endPoint x: 270, endPoint y: 259, distance: 89.6
click at [299, 174] on icon at bounding box center [300, 176] width 14 height 8
drag, startPoint x: 283, startPoint y: 283, endPoint x: 0, endPoint y: 289, distance: 282.6
click at [0, 289] on div "Все звонки Источники трафика График Экспорт .csv .xls .xlsx 01.08.2025 - 19.09.…" at bounding box center [760, 431] width 1521 height 767
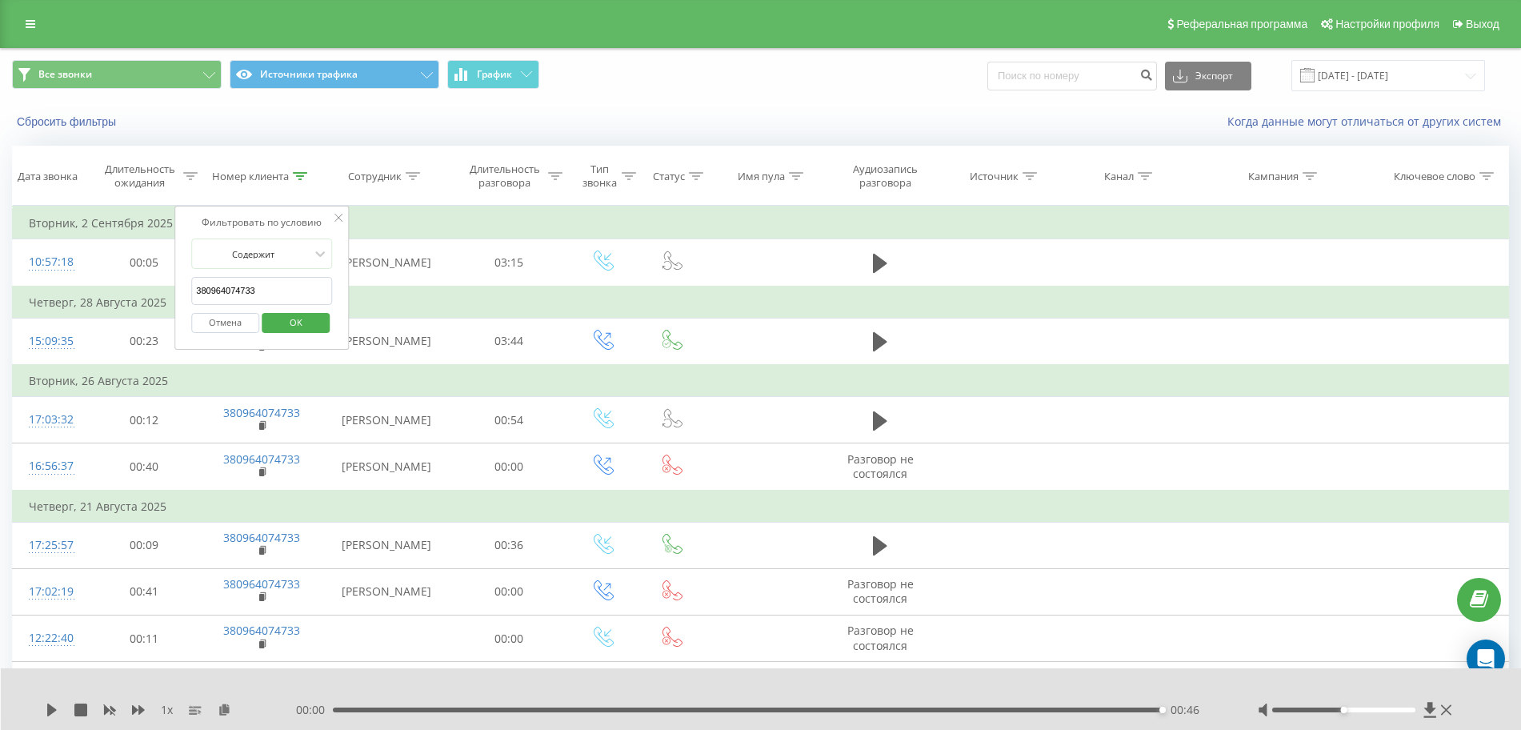
paste input "7779298"
click button "OK" at bounding box center [296, 323] width 68 height 20
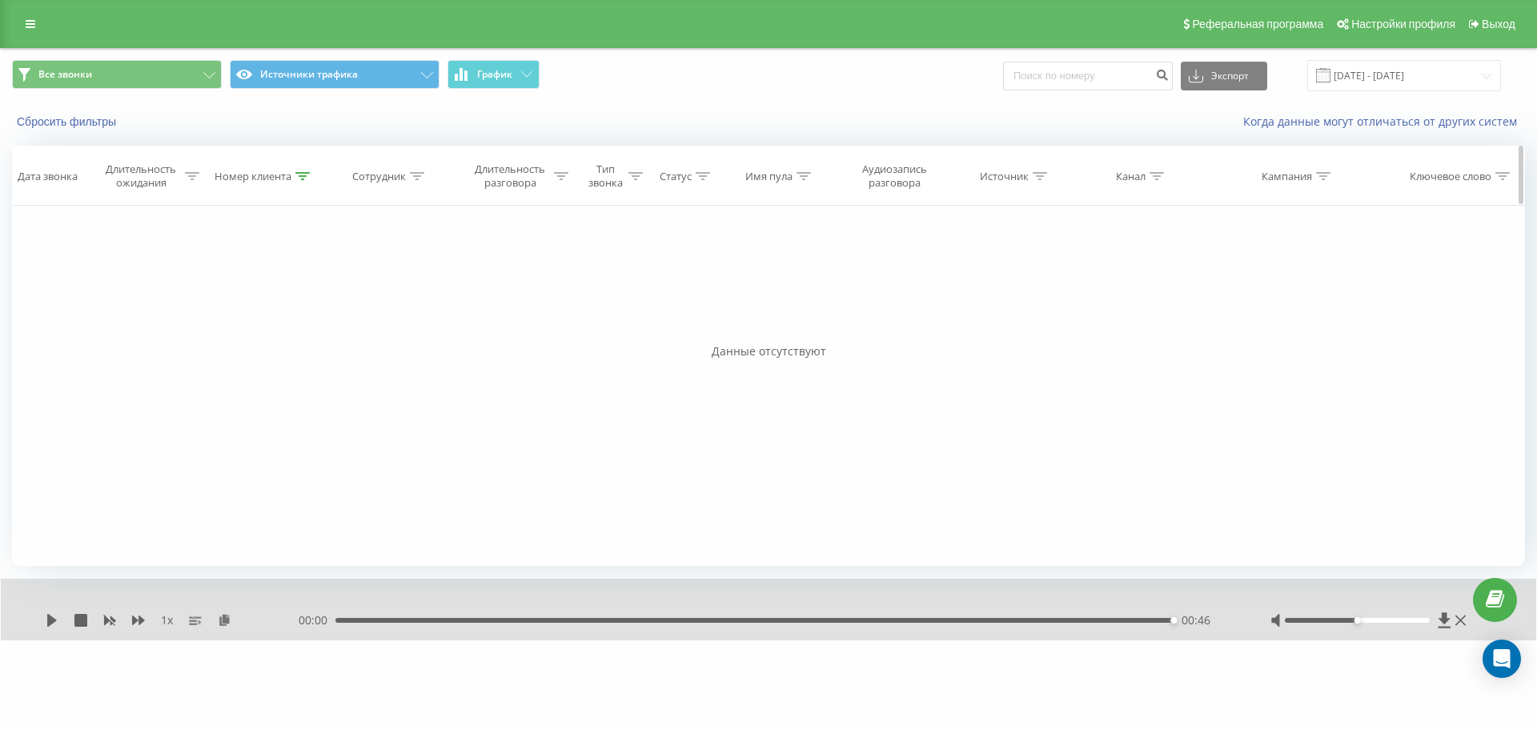
click at [303, 176] on icon at bounding box center [302, 176] width 14 height 8
drag, startPoint x: 286, startPoint y: 277, endPoint x: 82, endPoint y: 283, distance: 203.4
click at [84, 283] on div "Фильтровать по условию Равно Отмена OK Фильтровать по условию Содержит 38096777…" at bounding box center [768, 386] width 1513 height 360
paste input "96489114"
click button "OK" at bounding box center [298, 323] width 68 height 20
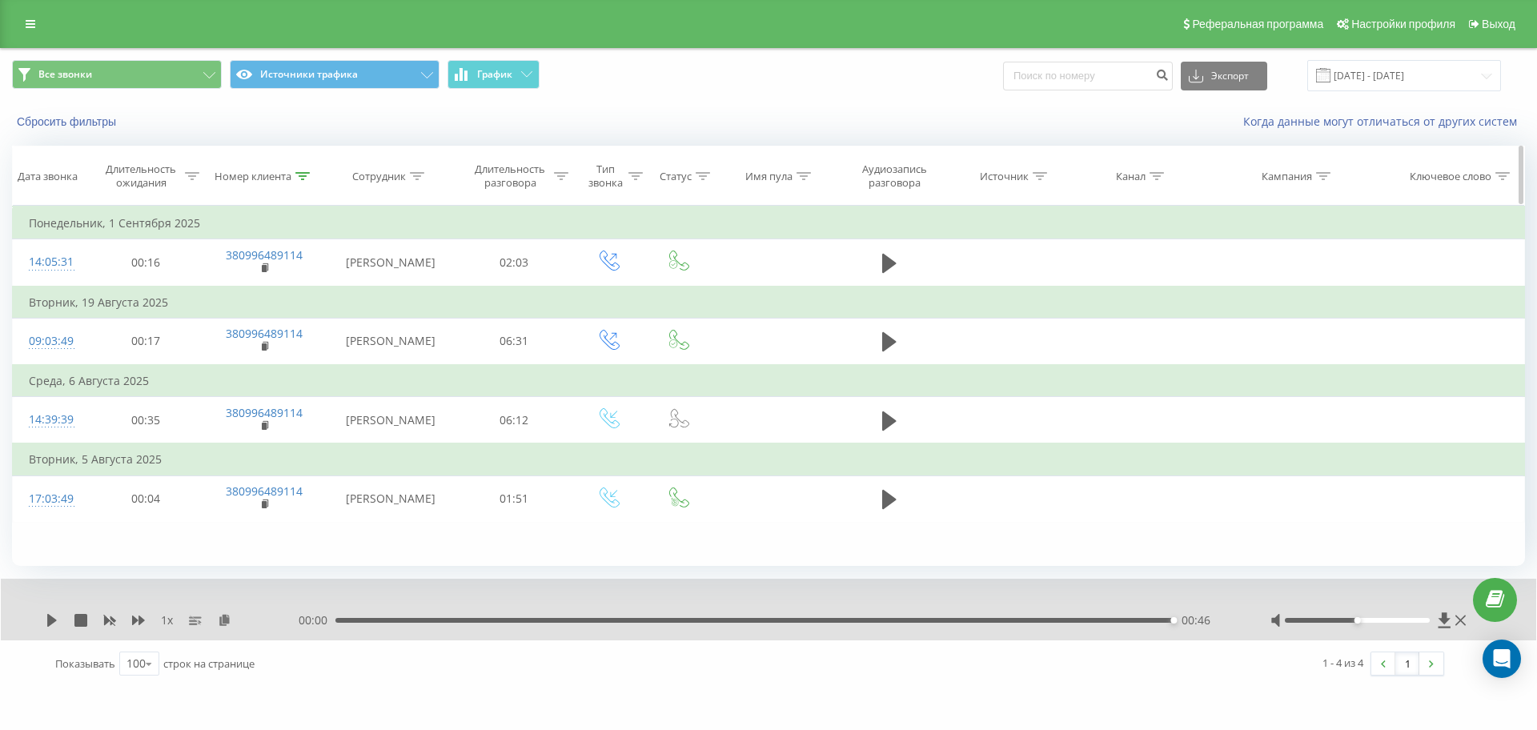
click at [306, 171] on div at bounding box center [302, 177] width 14 height 14
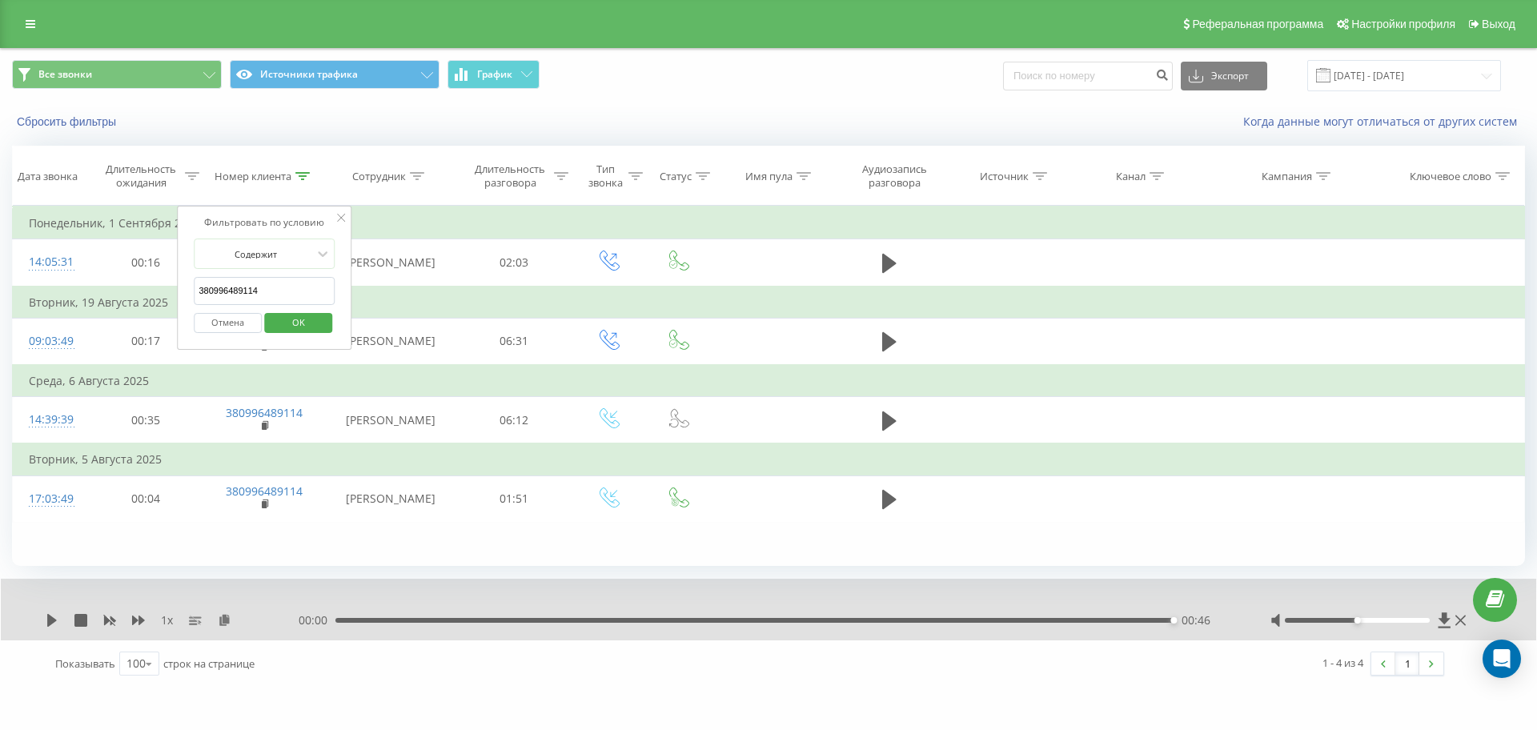
drag, startPoint x: 275, startPoint y: 285, endPoint x: 83, endPoint y: 287, distance: 192.1
click at [97, 287] on table "Фильтровать по условию Равно Отмена OK Фильтровать по условию Содержит 38099648…" at bounding box center [768, 364] width 1513 height 317
paste input "84875522"
click button "OK" at bounding box center [298, 323] width 68 height 20
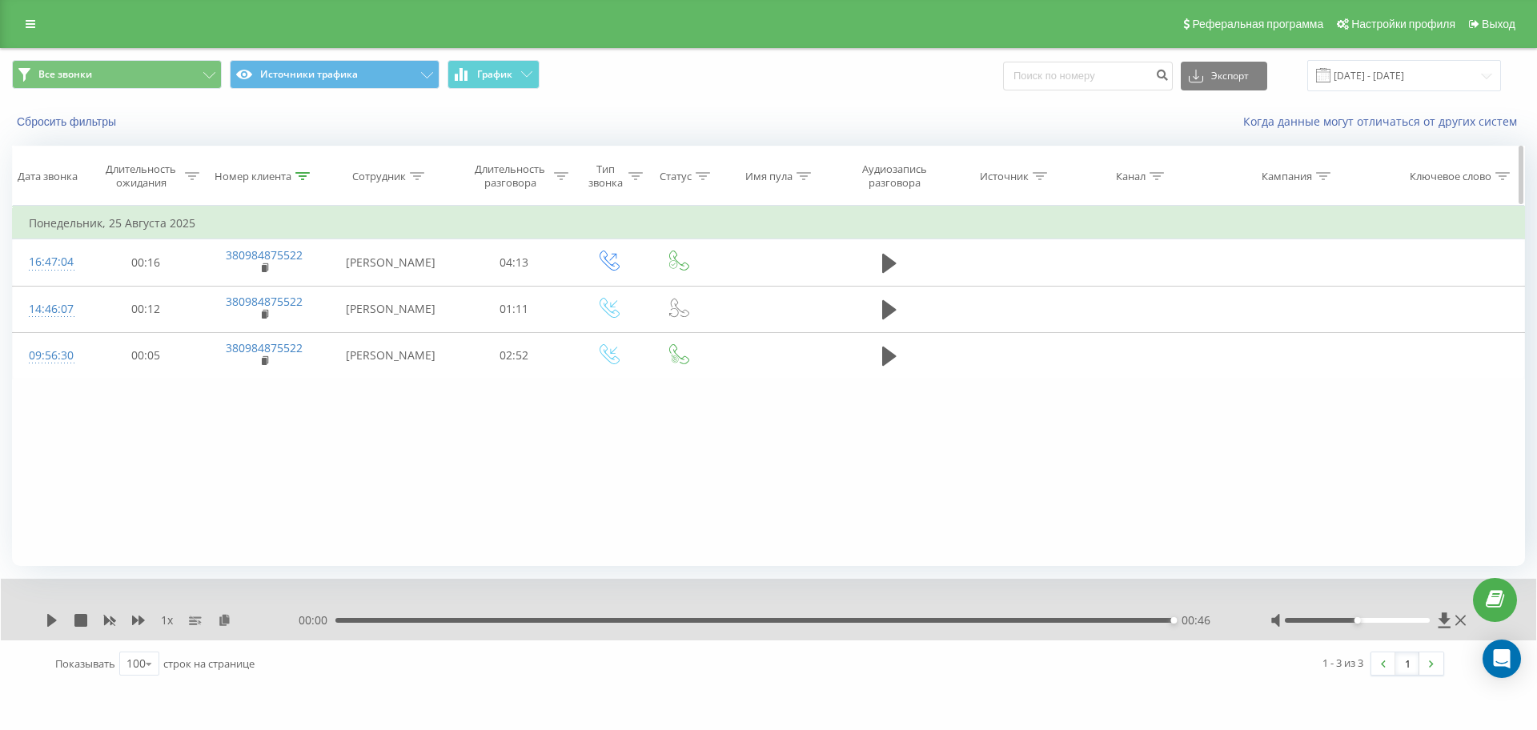
click at [302, 170] on div at bounding box center [302, 177] width 14 height 14
drag, startPoint x: 300, startPoint y: 295, endPoint x: 0, endPoint y: 313, distance: 300.6
click at [0, 313] on div "Все звонки Источники трафика График Экспорт .csv .xls .xlsx 01.08.2025 - 19.09.…" at bounding box center [768, 367] width 1537 height 639
paste input "7938746"
type input "380979387462"
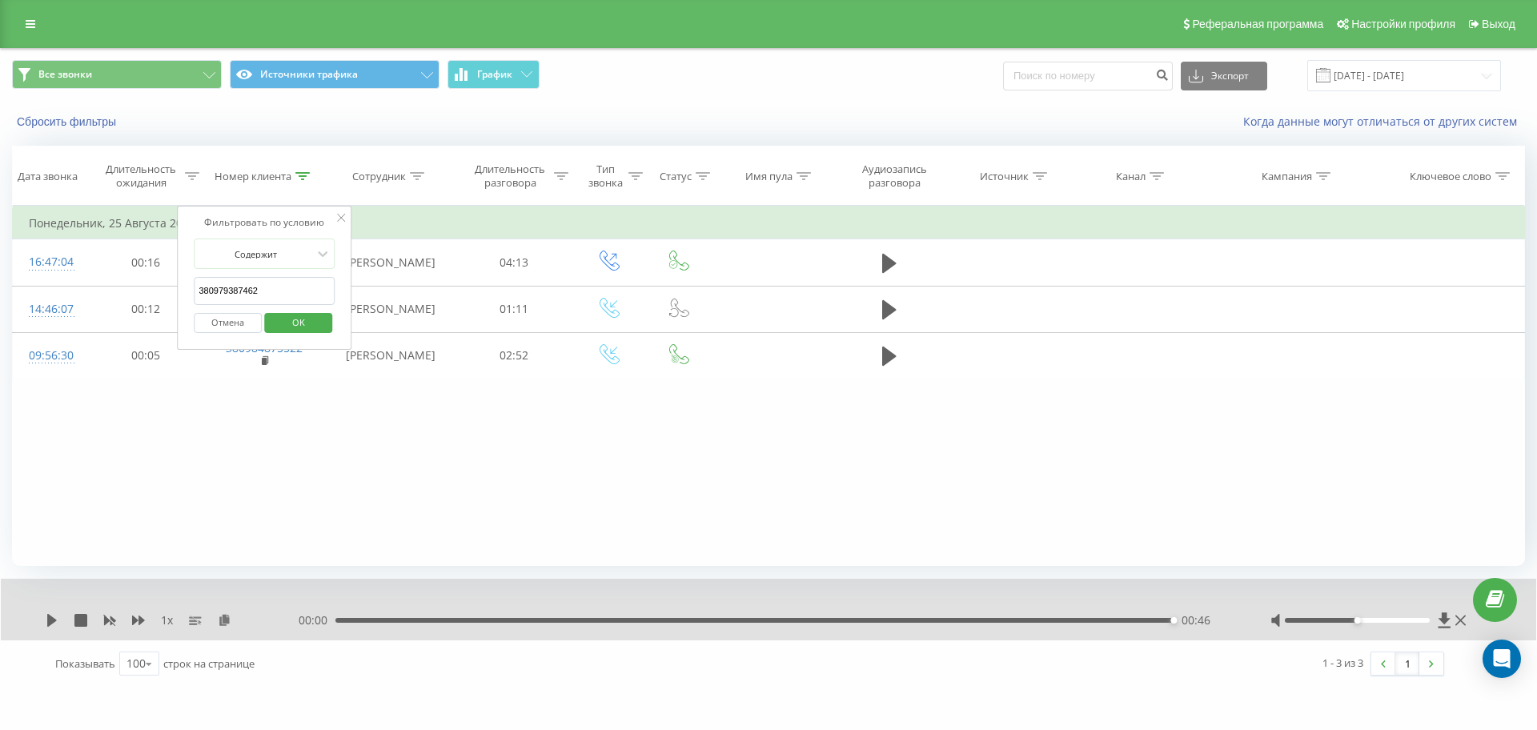
click button "OK" at bounding box center [298, 323] width 68 height 20
